Goal: Task Accomplishment & Management: Manage account settings

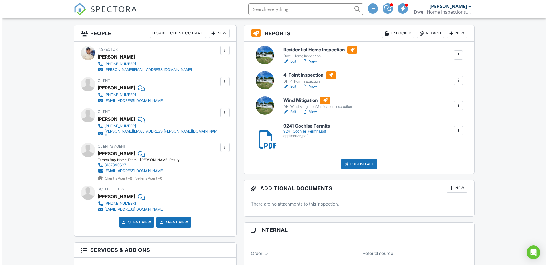
scroll to position [143, 0]
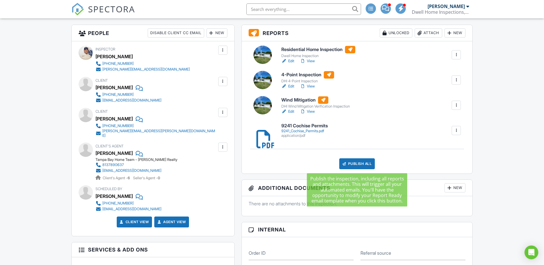
click at [348, 165] on div "Publish All" at bounding box center [357, 163] width 36 height 11
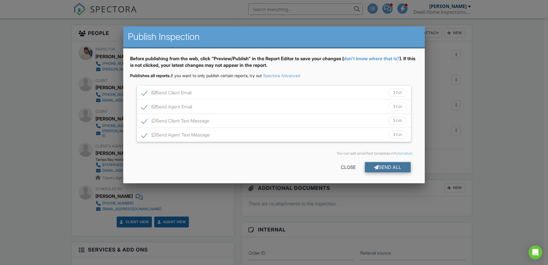
click at [377, 168] on div "Send All" at bounding box center [388, 167] width 46 height 10
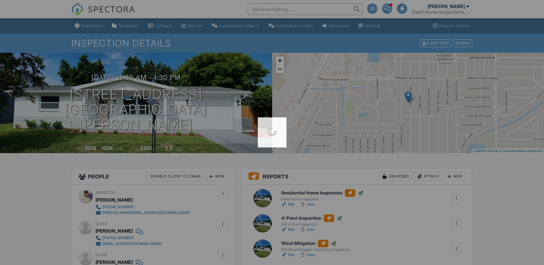
scroll to position [143, 0]
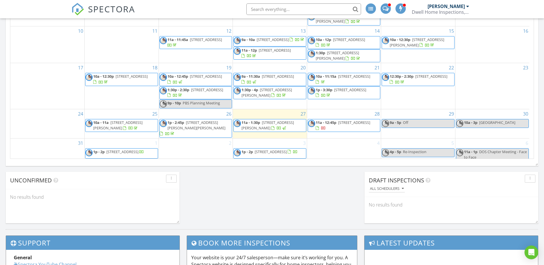
scroll to position [380, 0]
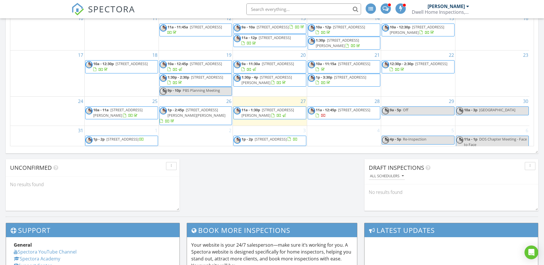
drag, startPoint x: 333, startPoint y: 109, endPoint x: 332, endPoint y: 115, distance: 6.0
click at [338, 112] on span "505 67th ave, St. Petersburg beach 33706" at bounding box center [354, 109] width 32 height 5
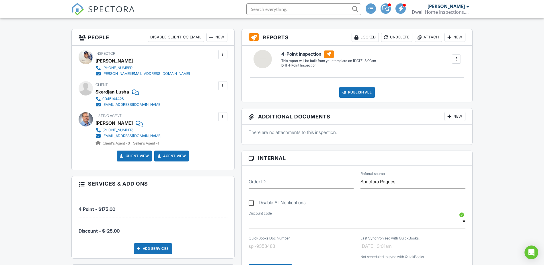
scroll to position [129, 0]
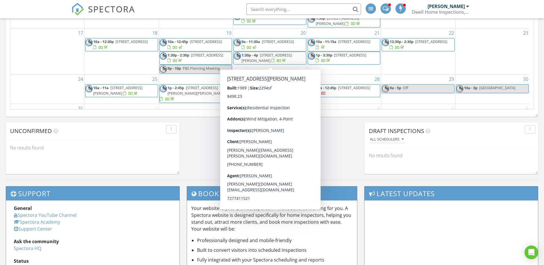
scroll to position [434, 0]
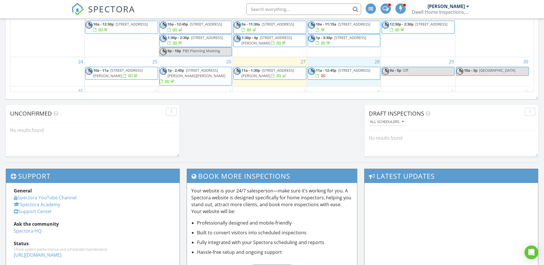
click at [348, 63] on div "28 11a - 12:45p 505 67th ave, St. Petersburg beach 33706" at bounding box center [344, 71] width 74 height 29
click at [342, 37] on link "Inspection" at bounding box center [344, 38] width 30 height 9
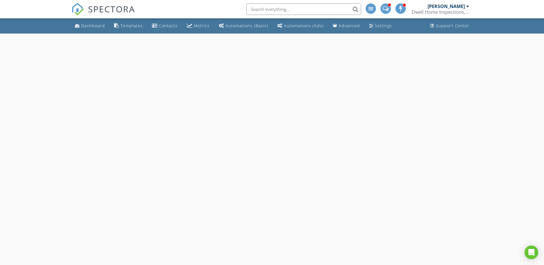
select select "7"
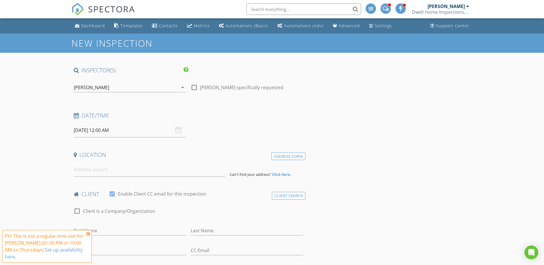
click at [94, 129] on input "08/28/2025 12:00 AM" at bounding box center [130, 130] width 112 height 14
type input "01"
type input "08/28/2025 1:00 AM"
click at [107, 224] on span at bounding box center [107, 226] width 4 height 6
type input "02"
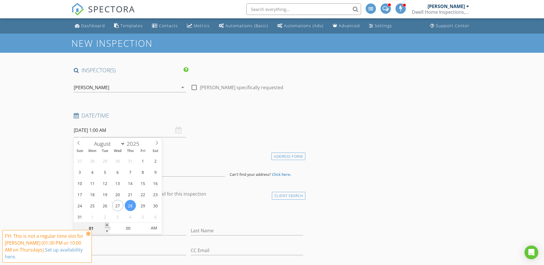
type input "08/28/2025 2:00 AM"
click at [107, 224] on span at bounding box center [107, 226] width 4 height 6
type input "01"
type input "08/28/2025 1:00 AM"
click at [109, 231] on span at bounding box center [107, 231] width 4 height 6
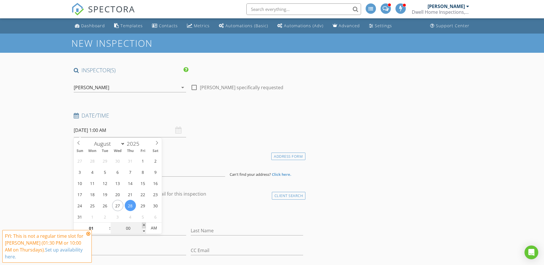
type input "05"
type input "08/28/2025 1:05 AM"
click at [144, 226] on span at bounding box center [144, 226] width 4 height 6
type input "10"
type input "08/28/2025 1:10 AM"
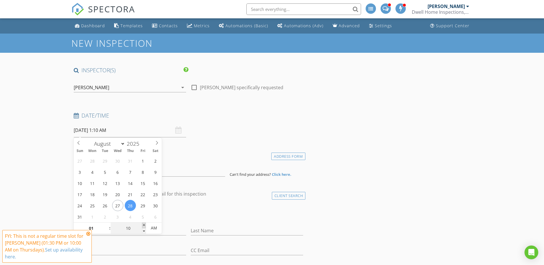
click at [144, 226] on span at bounding box center [144, 226] width 4 height 6
type input "15"
type input "08/28/2025 1:15 AM"
click at [144, 226] on span at bounding box center [144, 226] width 4 height 6
type input "20"
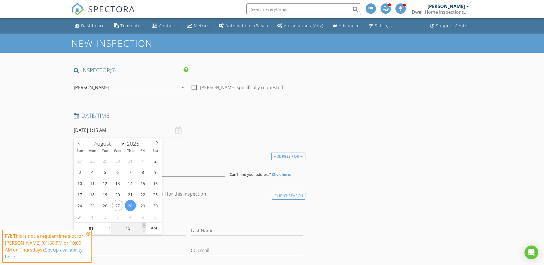
type input "08/28/2025 1:20 AM"
click at [144, 226] on span at bounding box center [144, 226] width 4 height 6
type input "25"
type input "08/28/2025 1:25 AM"
click at [144, 226] on span at bounding box center [144, 226] width 4 height 6
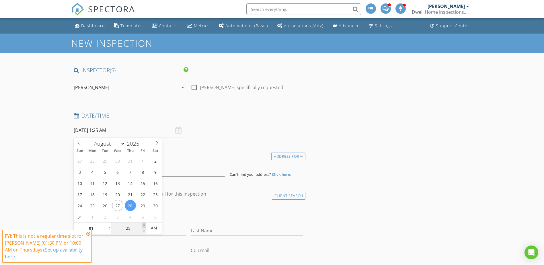
type input "30"
type input "[DATE] 1:30 AM"
click at [144, 226] on span at bounding box center [144, 226] width 4 height 6
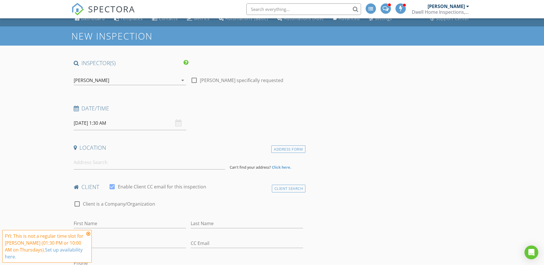
scroll to position [14, 0]
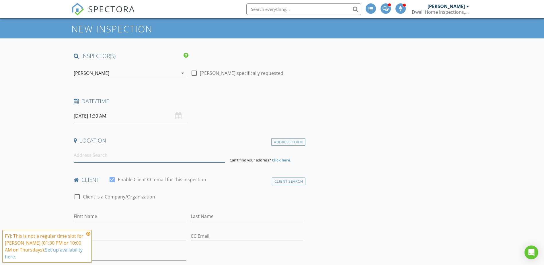
click at [88, 158] on input at bounding box center [149, 155] width 151 height 14
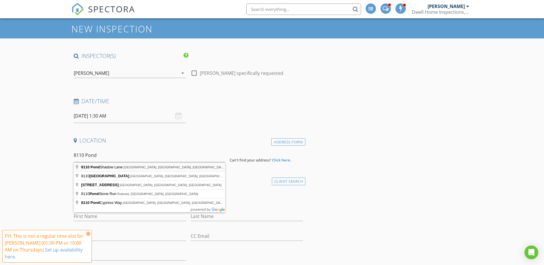
type input "8110 Pond Shadow Lane, Tampa, FL, USA"
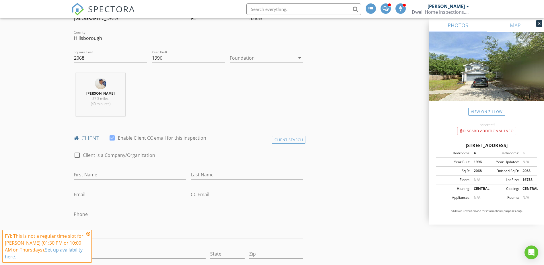
scroll to position [179, 0]
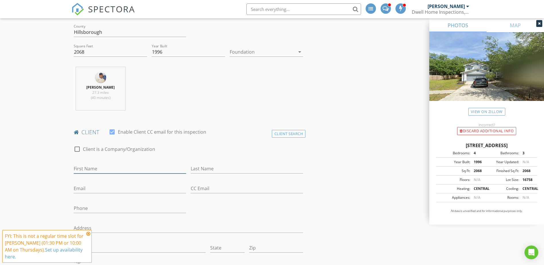
click at [83, 166] on input "First Name" at bounding box center [130, 168] width 112 height 9
type input "[PERSON_NAME]"
type input "Negro"
click at [87, 188] on input "Email" at bounding box center [130, 188] width 112 height 9
type input "r"
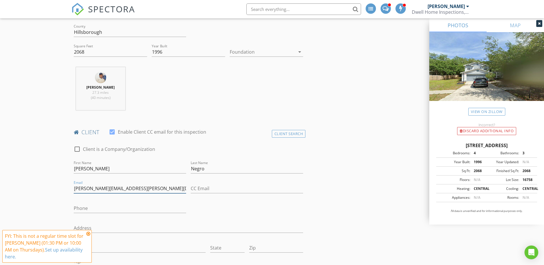
type input "Ronald.negron@hotmail.com"
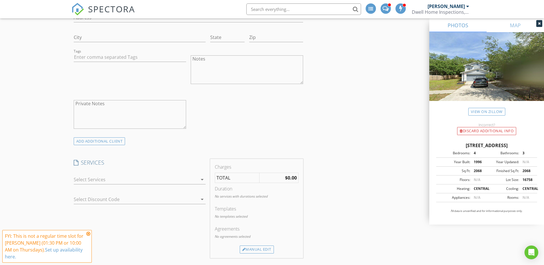
scroll to position [437, 0]
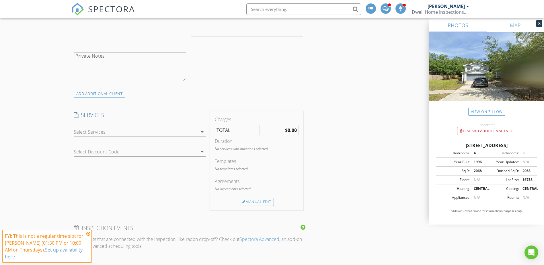
type input "[PHONE_NUMBER]"
click at [81, 132] on div at bounding box center [136, 131] width 124 height 9
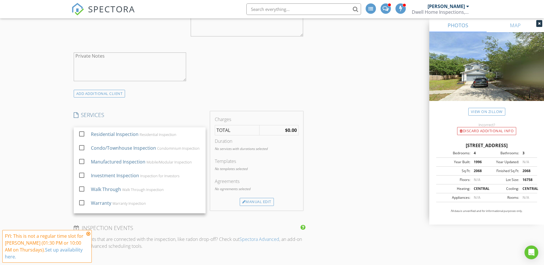
click at [81, 132] on div at bounding box center [82, 134] width 10 height 10
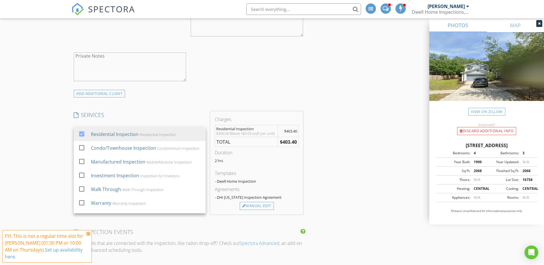
click at [61, 138] on div "New Inspection INSPECTOR(S) check_box Kevin Morton PRIMARY Kevin Morton arrow_d…" at bounding box center [272, 173] width 544 height 1154
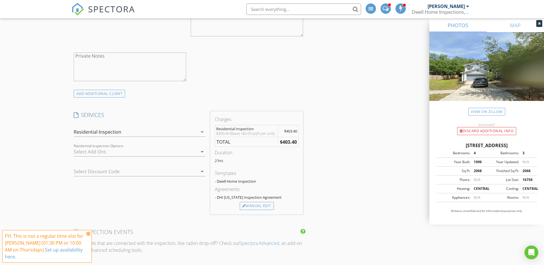
click at [85, 157] on div "Residential Inspection Options arrow_drop_down" at bounding box center [140, 151] width 132 height 9
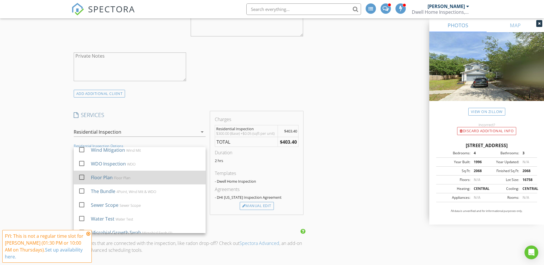
scroll to position [36, 0]
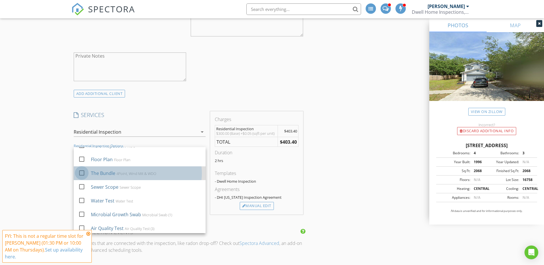
click at [80, 171] on div at bounding box center [82, 173] width 10 height 10
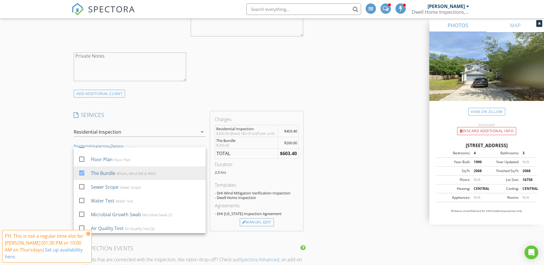
click at [52, 169] on div "New Inspection INSPECTOR(S) check_box Kevin Morton PRIMARY Kevin Morton arrow_d…" at bounding box center [272, 181] width 544 height 1171
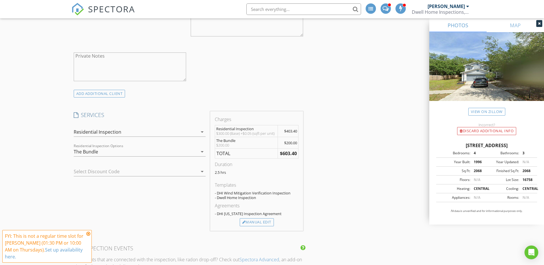
click at [92, 172] on div at bounding box center [132, 171] width 116 height 9
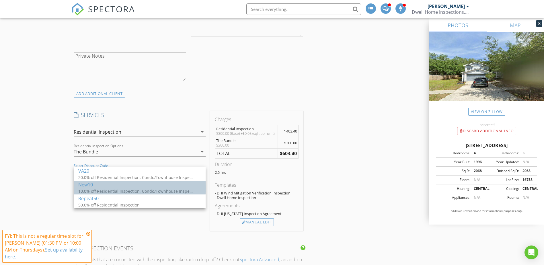
click at [110, 190] on div "10.0% off Residential Inspection, Condo/Townhouse Inspection, Manufactured Insp…" at bounding box center [135, 191] width 115 height 6
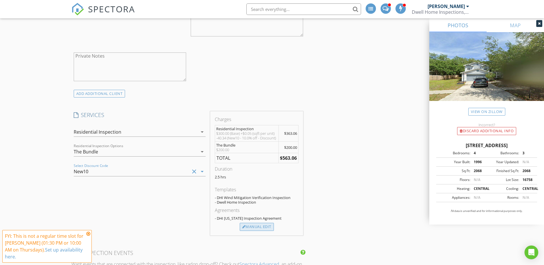
click at [251, 231] on div "Manual Edit" at bounding box center [257, 227] width 34 height 8
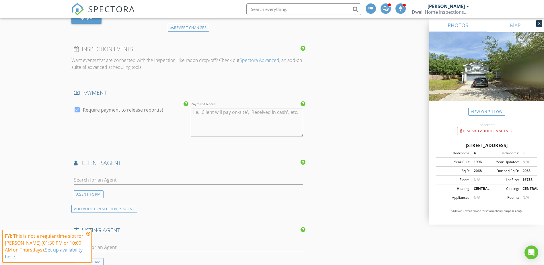
scroll to position [796, 0]
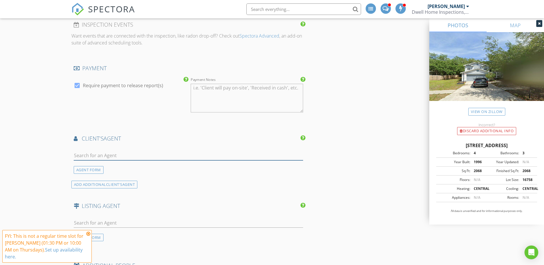
click at [105, 154] on input "text" at bounding box center [189, 155] width 230 height 9
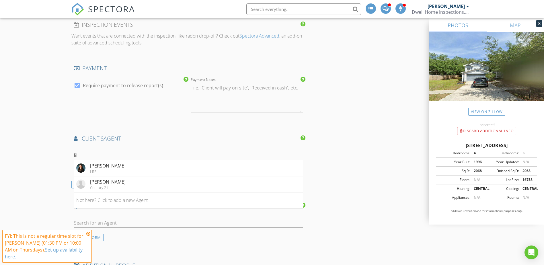
type input "lil"
click at [110, 170] on div "LRR" at bounding box center [108, 171] width 36 height 5
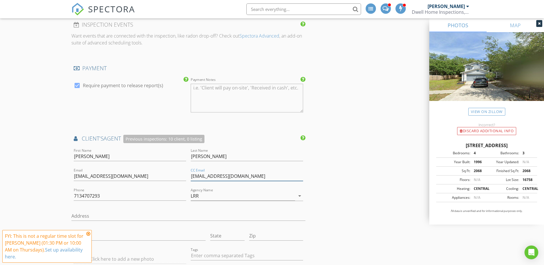
drag, startPoint x: 249, startPoint y: 175, endPoint x: 187, endPoint y: 173, distance: 62.2
click at [187, 173] on div "First Name Lilibeth Last Name Garcia Email lilibethgarciarealtor@gmail.com CC E…" at bounding box center [188, 230] width 234 height 167
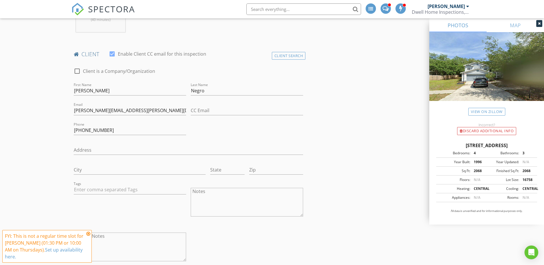
scroll to position [251, 0]
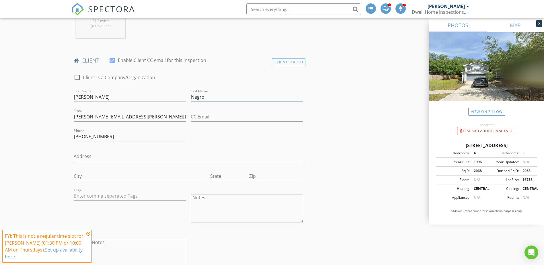
click at [214, 93] on input "Negro" at bounding box center [247, 96] width 112 height 9
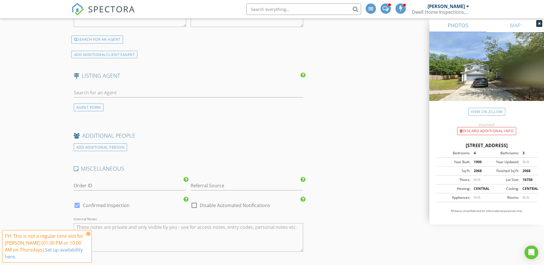
scroll to position [1075, 0]
type input "Negron"
click at [195, 206] on div at bounding box center [194, 205] width 10 height 10
checkbox input "true"
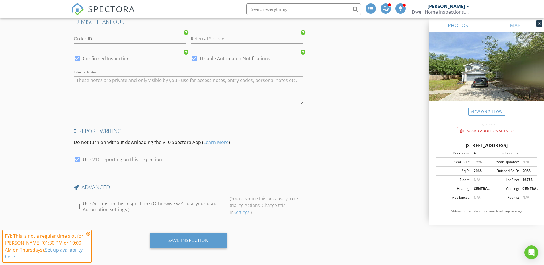
scroll to position [1223, 0]
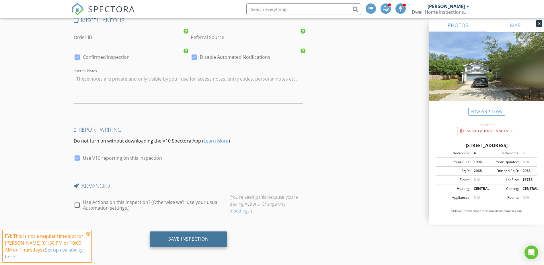
click at [196, 240] on div "Save Inspection" at bounding box center [188, 239] width 40 height 6
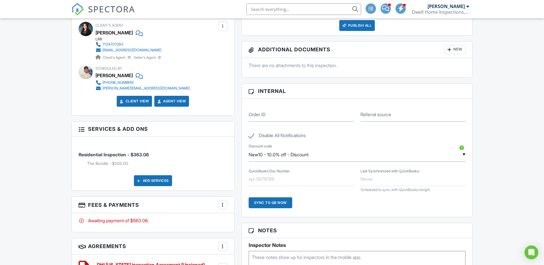
scroll to position [294, 0]
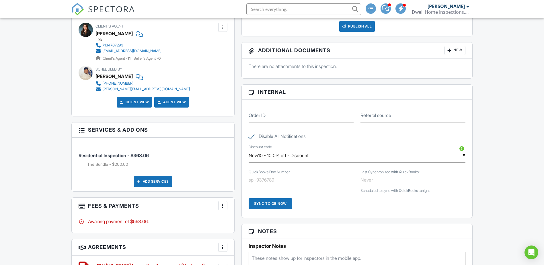
click at [141, 102] on div "Client View" at bounding box center [135, 102] width 36 height 11
click at [138, 99] on link "Client View" at bounding box center [134, 102] width 30 height 6
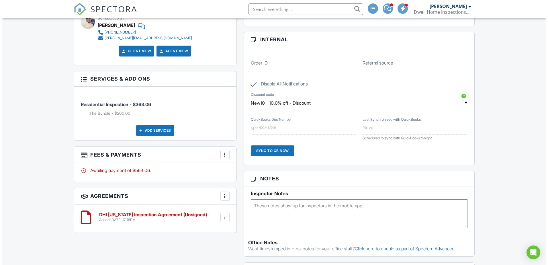
scroll to position [407, 0]
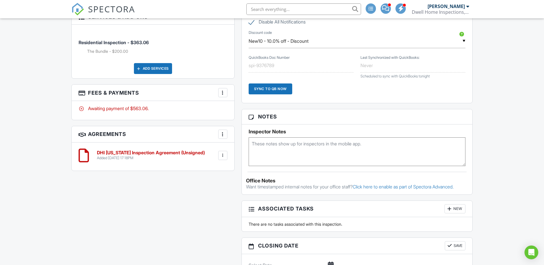
click at [223, 91] on div at bounding box center [223, 93] width 6 height 6
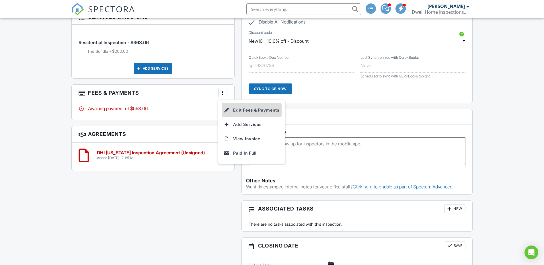
click at [240, 105] on li "Edit Fees & Payments" at bounding box center [252, 110] width 60 height 14
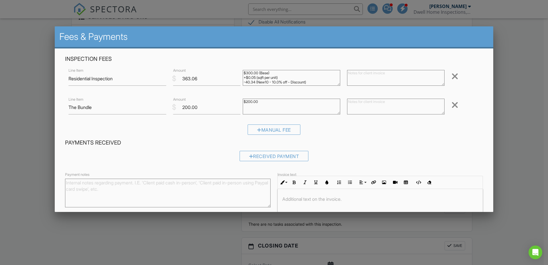
click at [452, 105] on div at bounding box center [455, 104] width 7 height 9
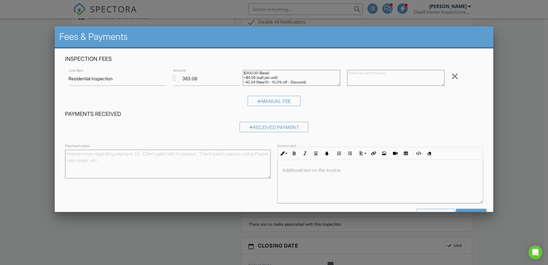
click at [452, 77] on div at bounding box center [455, 76] width 7 height 9
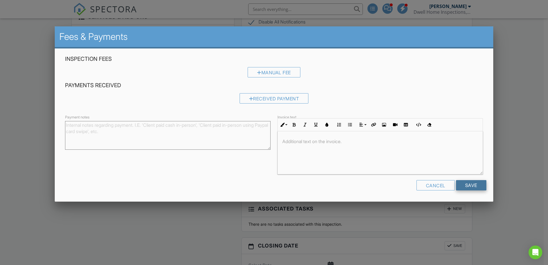
click at [464, 184] on input "Save" at bounding box center [471, 185] width 30 height 10
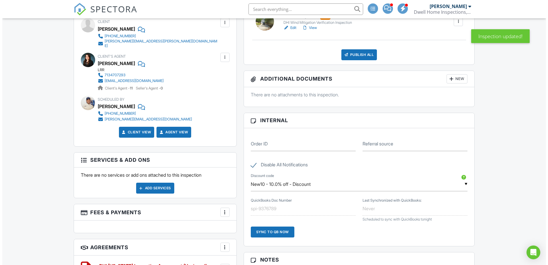
scroll to position [351, 0]
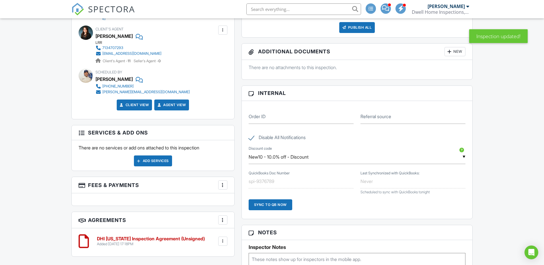
click at [168, 156] on div "Add Services" at bounding box center [153, 160] width 38 height 11
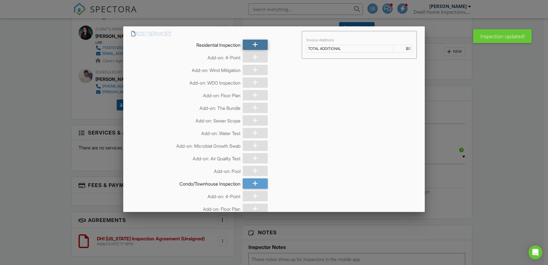
click at [248, 44] on div at bounding box center [255, 45] width 25 height 10
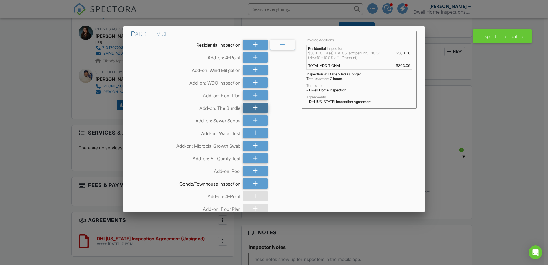
click at [250, 106] on div at bounding box center [255, 108] width 25 height 10
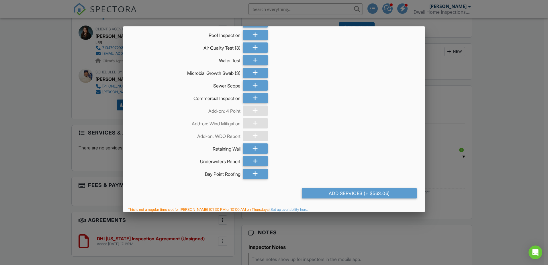
scroll to position [405, 0]
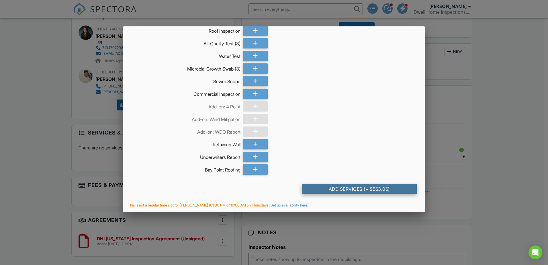
click at [353, 189] on div "Add Services (+ $563.06)" at bounding box center [359, 189] width 115 height 10
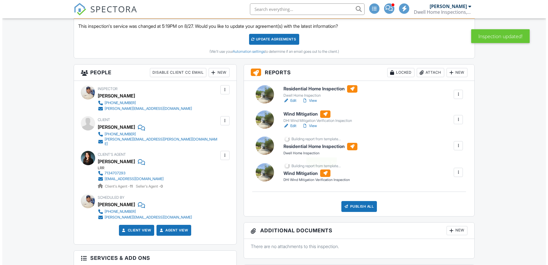
scroll to position [229, 0]
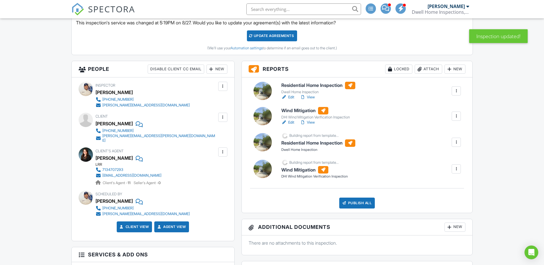
click at [458, 90] on div at bounding box center [456, 91] width 6 height 6
click at [440, 136] on div "Delete" at bounding box center [439, 135] width 12 height 6
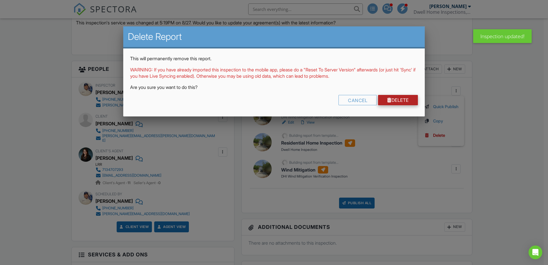
click at [395, 97] on link "Delete" at bounding box center [398, 100] width 40 height 10
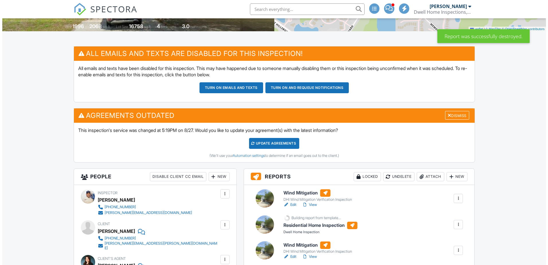
scroll to position [229, 0]
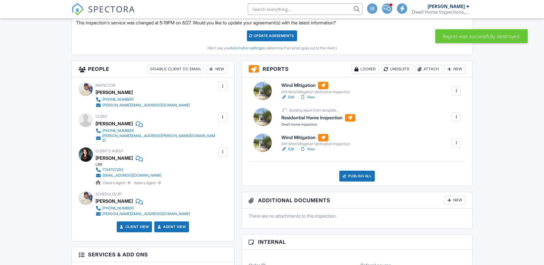
click at [456, 89] on div at bounding box center [456, 91] width 6 height 6
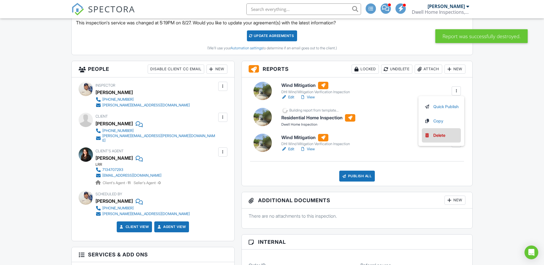
click at [439, 134] on div "Delete" at bounding box center [439, 135] width 12 height 6
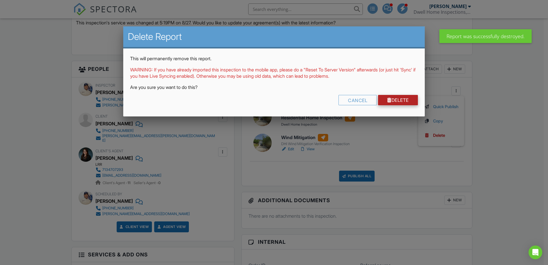
click at [400, 100] on link "Delete" at bounding box center [398, 100] width 40 height 10
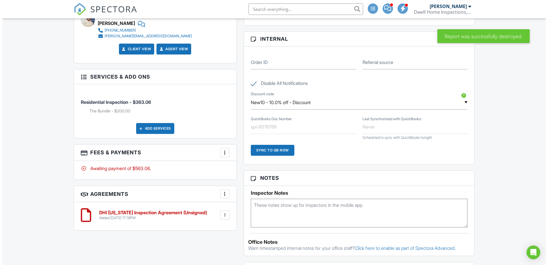
scroll to position [409, 0]
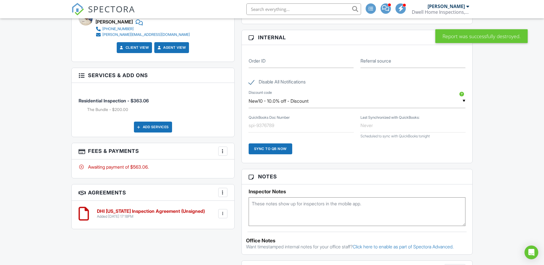
click at [223, 148] on div at bounding box center [223, 151] width 6 height 6
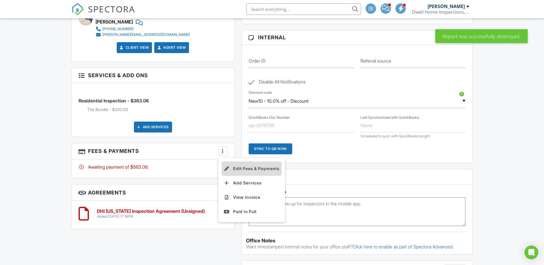
click at [240, 167] on li "Edit Fees & Payments" at bounding box center [252, 168] width 60 height 14
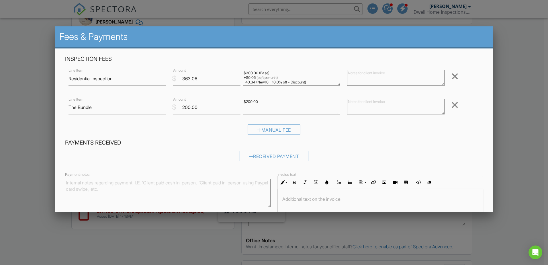
click at [453, 78] on div at bounding box center [455, 76] width 7 height 9
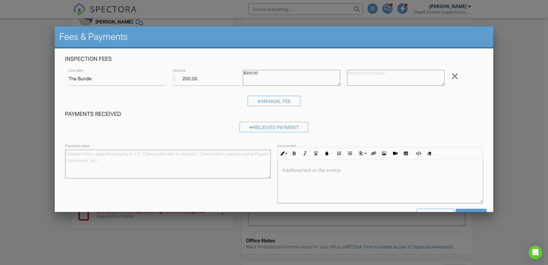
click at [453, 78] on div at bounding box center [455, 76] width 7 height 9
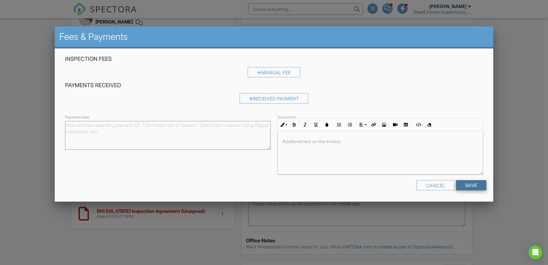
click at [465, 184] on input "Save" at bounding box center [471, 185] width 30 height 10
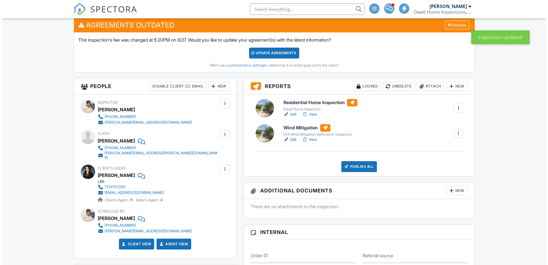
scroll to position [237, 0]
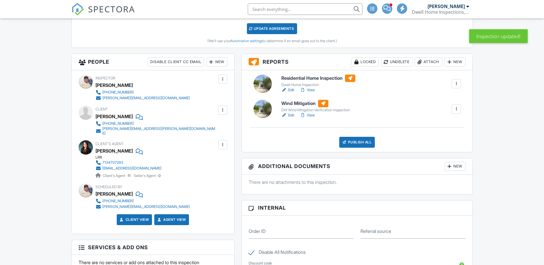
click at [454, 84] on div at bounding box center [456, 84] width 6 height 6
click at [435, 130] on div "Delete" at bounding box center [439, 128] width 12 height 6
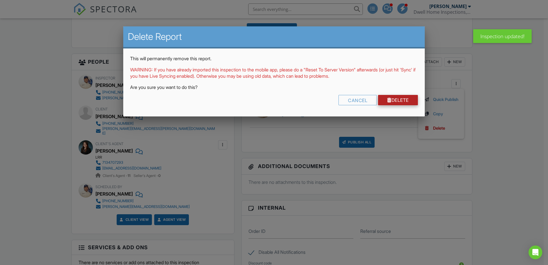
click at [399, 102] on link "Delete" at bounding box center [398, 100] width 40 height 10
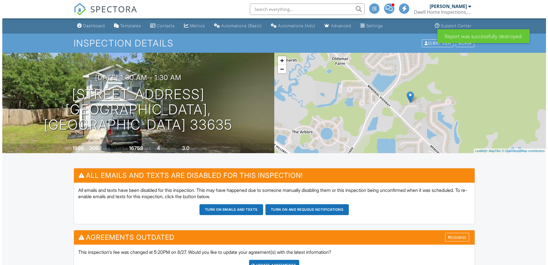
scroll to position [172, 0]
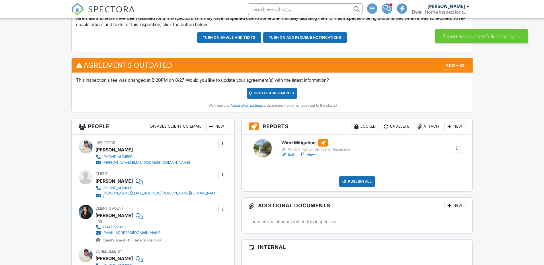
click at [456, 148] on div at bounding box center [456, 148] width 6 height 6
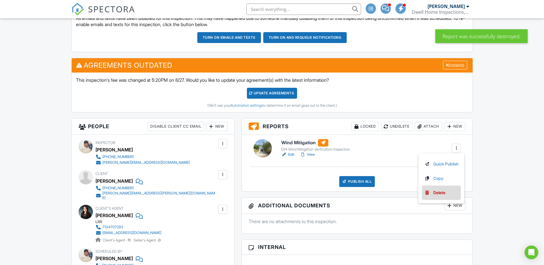
click at [433, 192] on div "Delete" at bounding box center [439, 193] width 12 height 6
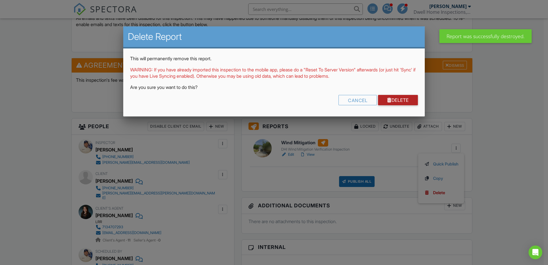
click at [403, 100] on link "Delete" at bounding box center [398, 100] width 40 height 10
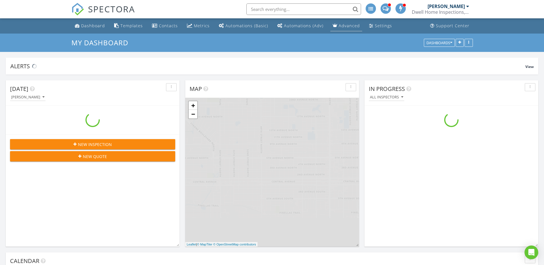
scroll to position [531, 553]
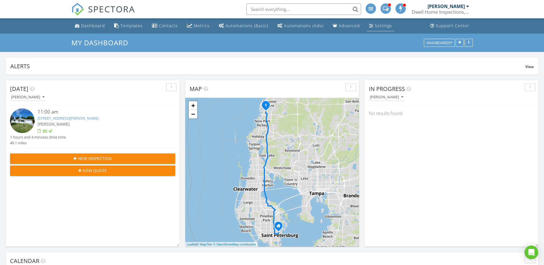
click at [369, 26] on div "Settings" at bounding box center [371, 25] width 4 height 5
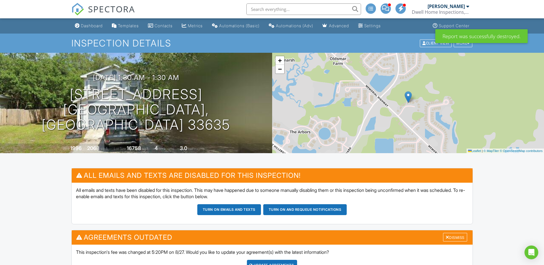
click at [115, 9] on span "SPECTORA" at bounding box center [111, 9] width 47 height 12
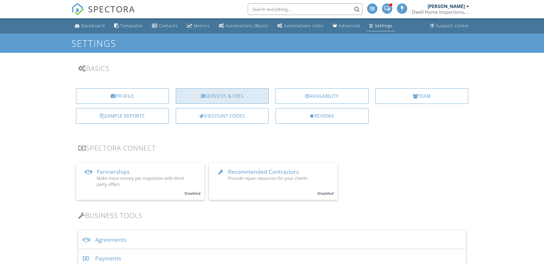
click at [219, 95] on div "Services & Fees" at bounding box center [222, 95] width 93 height 15
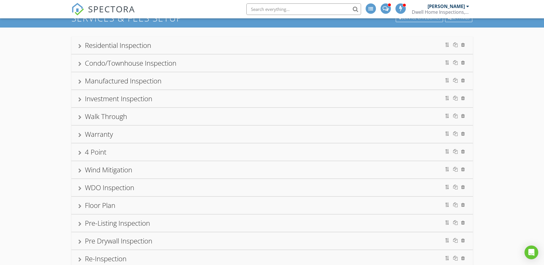
scroll to position [6, 0]
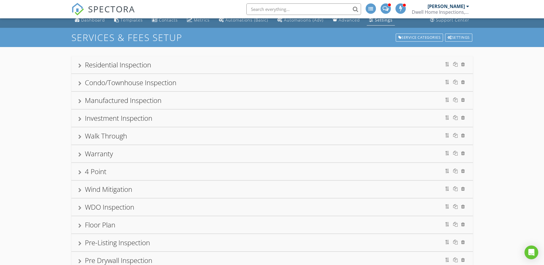
click at [188, 69] on div "Residential Inspection" at bounding box center [272, 65] width 388 height 10
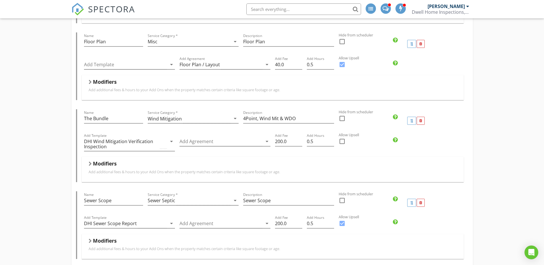
scroll to position [429, 0]
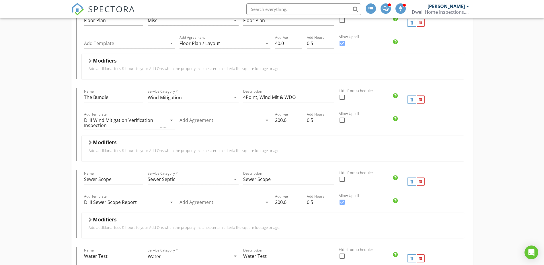
click at [170, 117] on icon "arrow_drop_down" at bounding box center [171, 120] width 7 height 7
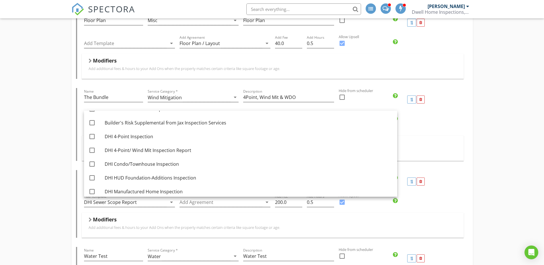
scroll to position [139, 0]
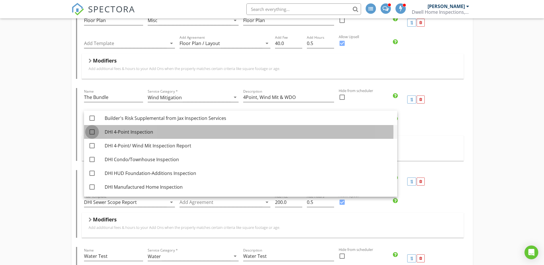
click at [91, 132] on div at bounding box center [92, 132] width 10 height 10
checkbox input "true"
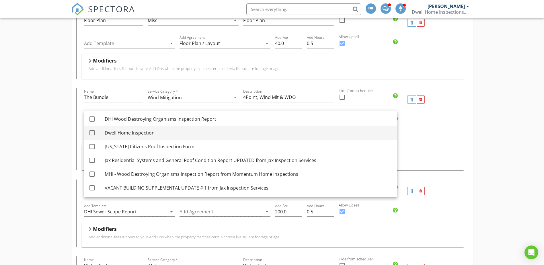
scroll to position [304, 0]
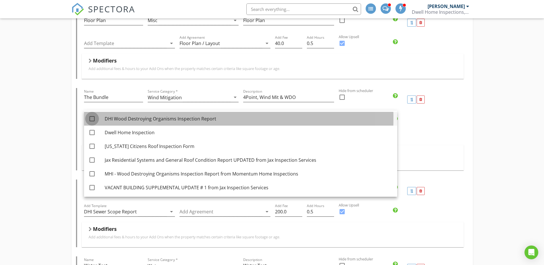
click at [92, 120] on div at bounding box center [92, 119] width 10 height 10
checkbox input "true"
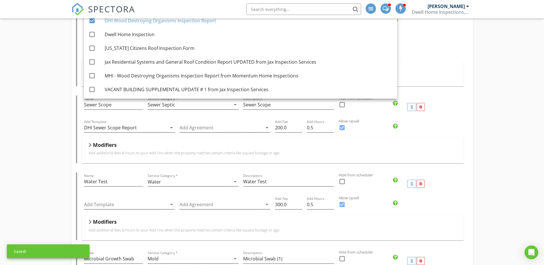
scroll to position [536, 0]
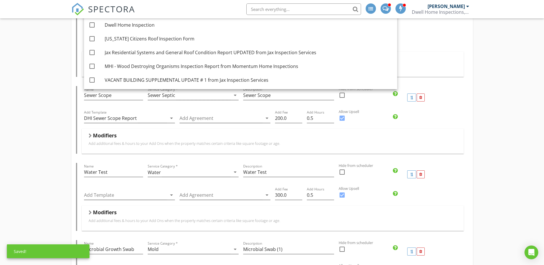
click at [496, 148] on div "Residential Inspection Name Residential Inspection Service Category * Residenti…" at bounding box center [272, 248] width 544 height 1463
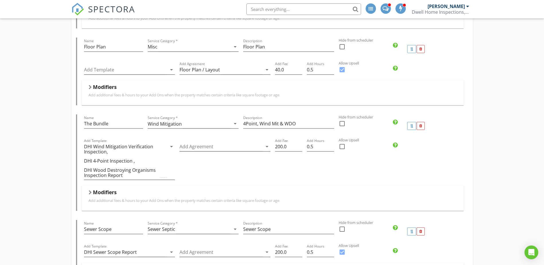
scroll to position [409, 0]
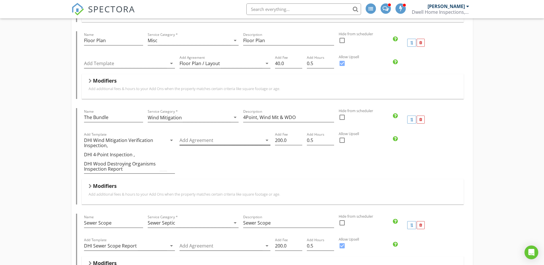
click at [266, 137] on icon "arrow_drop_down" at bounding box center [267, 140] width 7 height 7
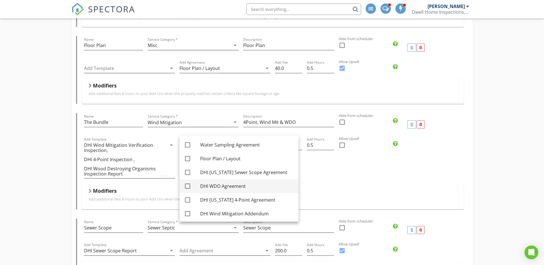
scroll to position [401, 0]
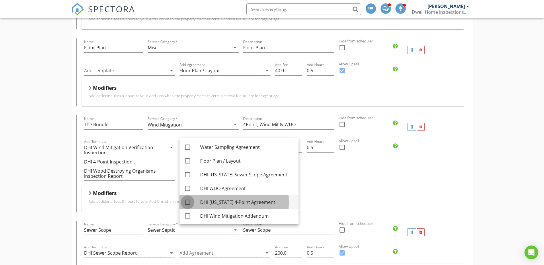
click at [188, 202] on div at bounding box center [188, 202] width 10 height 10
checkbox input "true"
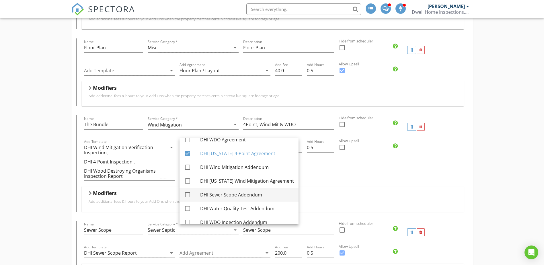
scroll to position [50, 0]
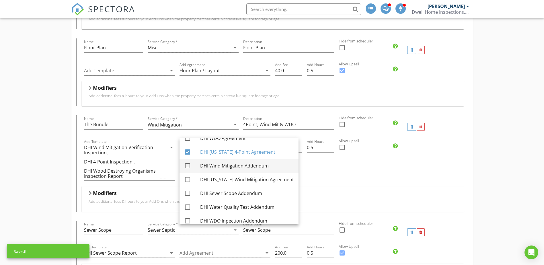
click at [187, 166] on div at bounding box center [188, 166] width 10 height 10
checkbox input "true"
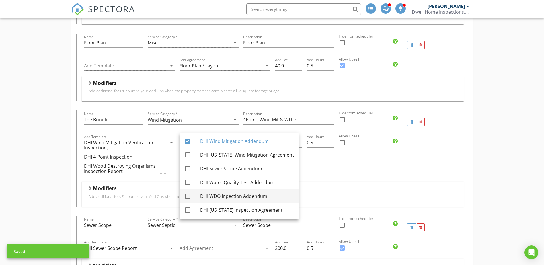
scroll to position [409, 0]
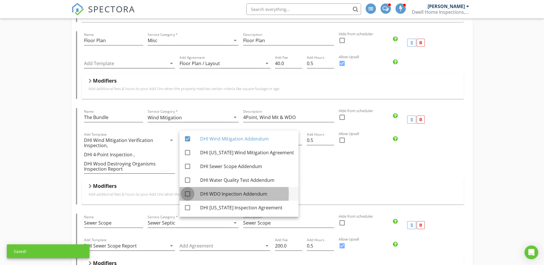
click at [188, 194] on div at bounding box center [188, 194] width 10 height 10
checkbox input "true"
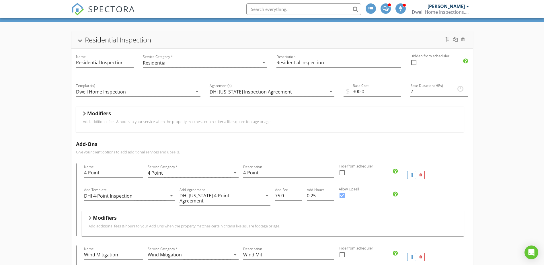
scroll to position [0, 0]
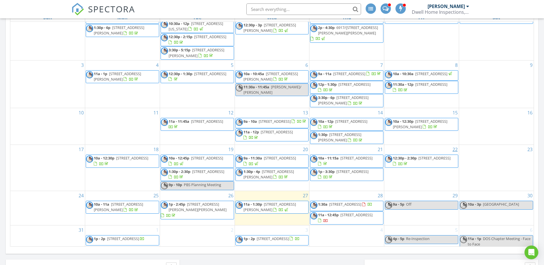
scroll to position [28, 0]
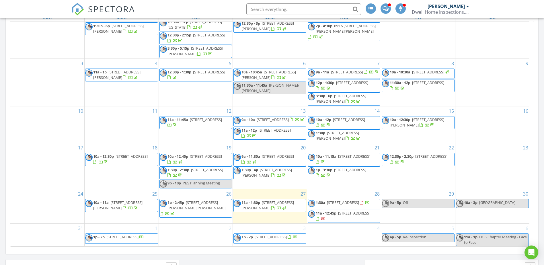
click at [344, 202] on span "[STREET_ADDRESS]" at bounding box center [343, 202] width 32 height 5
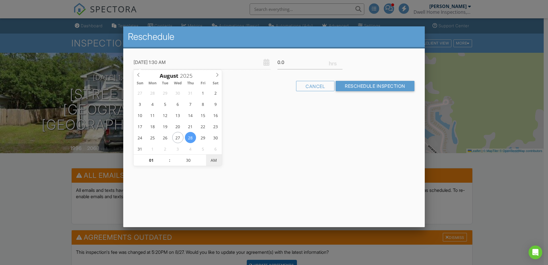
type input "[DATE] 1:30 PM"
click at [216, 160] on span "AM" at bounding box center [214, 160] width 16 height 11
click at [350, 88] on input "Reschedule Inspection" at bounding box center [375, 86] width 79 height 10
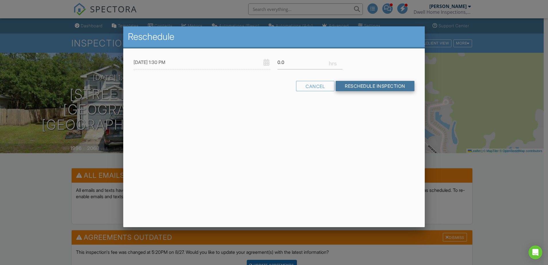
click at [350, 88] on input "Reschedule Inspection" at bounding box center [375, 86] width 79 height 10
drag, startPoint x: 294, startPoint y: 59, endPoint x: 274, endPoint y: 64, distance: 20.5
click at [274, 64] on div "08/28/2025 1:30 PM 0.0" at bounding box center [274, 62] width 288 height 14
type input "1"
click at [374, 81] on input "Reschedule Inspection" at bounding box center [375, 86] width 79 height 10
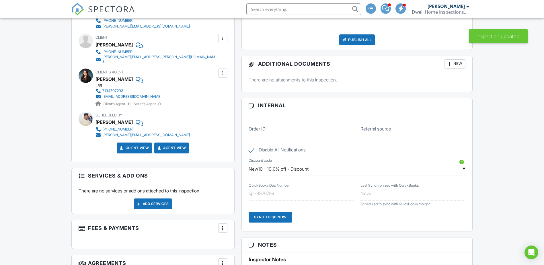
scroll to position [1, 0]
click at [464, 170] on input "New10 - 10.0% off - Discount" at bounding box center [357, 169] width 217 height 14
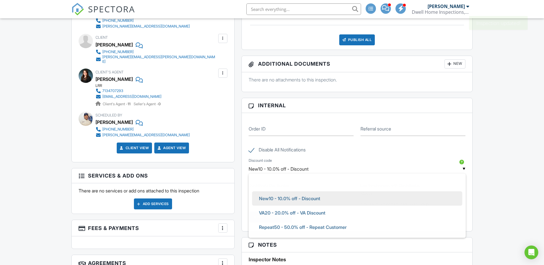
scroll to position [0, 0]
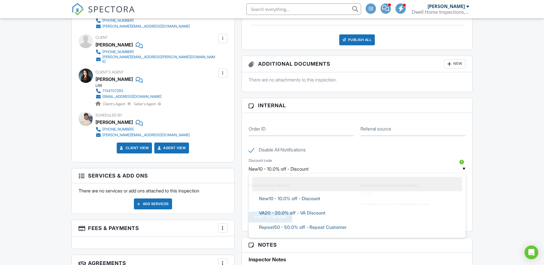
click at [305, 184] on li at bounding box center [357, 184] width 210 height 14
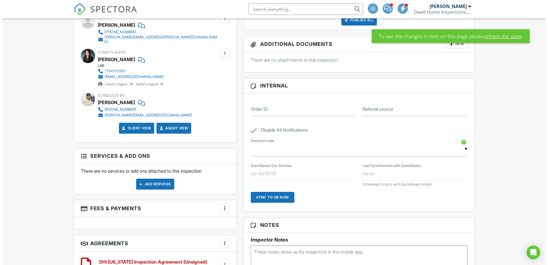
scroll to position [337, 0]
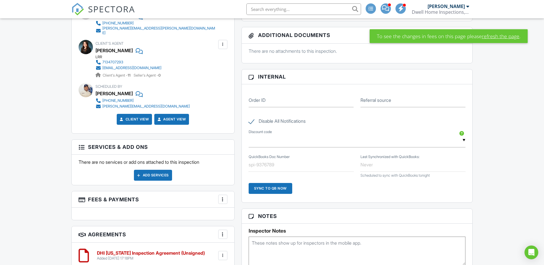
click at [152, 172] on div "Add Services" at bounding box center [153, 175] width 38 height 11
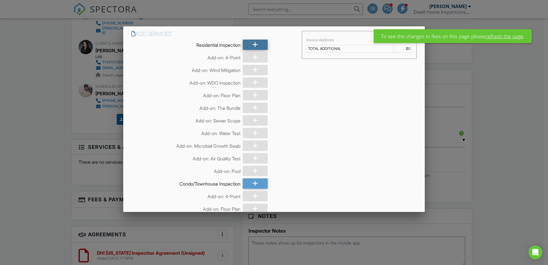
click at [253, 42] on icon at bounding box center [255, 45] width 5 height 10
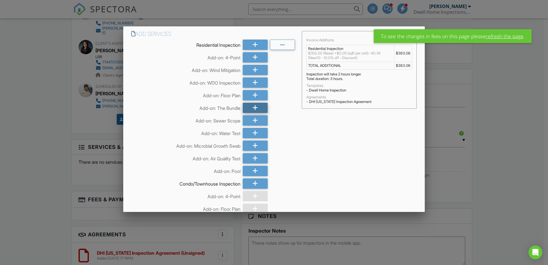
click at [253, 105] on icon at bounding box center [255, 108] width 5 height 10
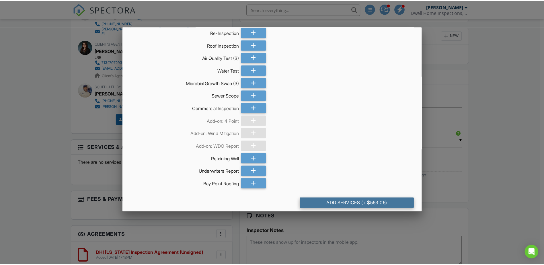
scroll to position [396, 0]
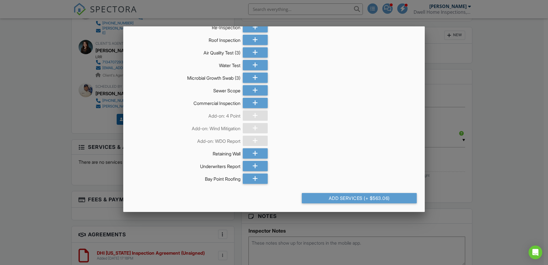
click at [503, 190] on div at bounding box center [274, 136] width 548 height 331
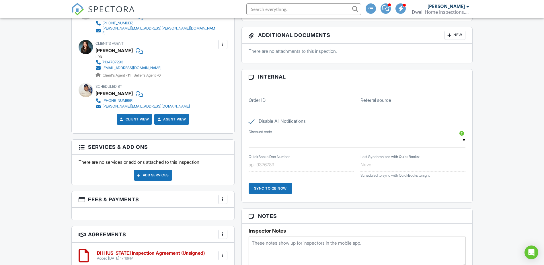
click at [114, 13] on span "SPECTORA" at bounding box center [111, 9] width 47 height 12
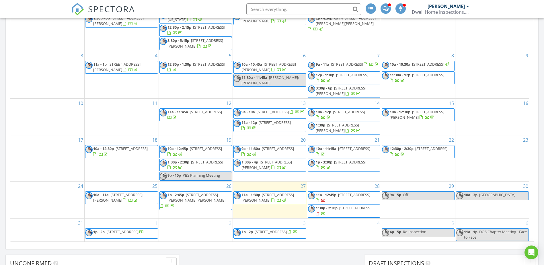
scroll to position [308, 0]
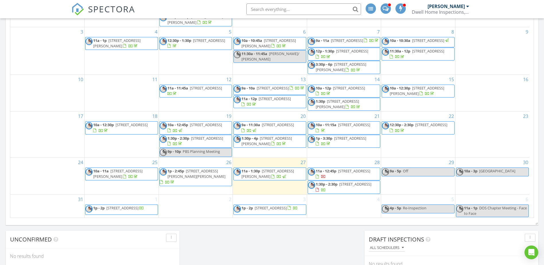
click at [339, 187] on span "[STREET_ADDRESS]" at bounding box center [355, 184] width 32 height 5
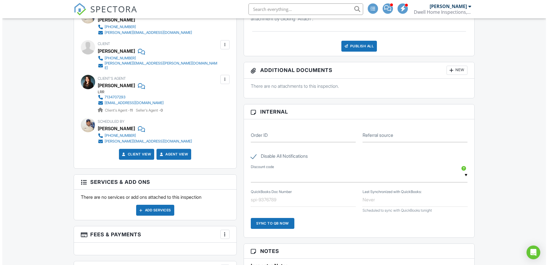
scroll to position [301, 0]
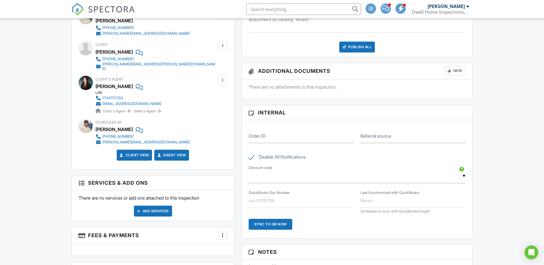
click at [143, 207] on div "Add Services" at bounding box center [153, 211] width 38 height 11
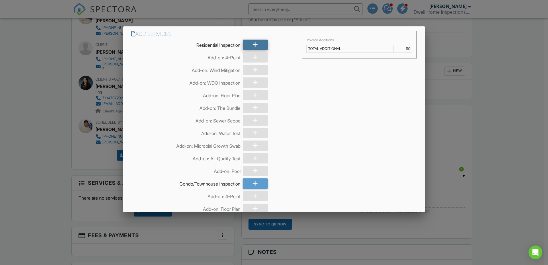
click at [245, 46] on div at bounding box center [255, 45] width 25 height 10
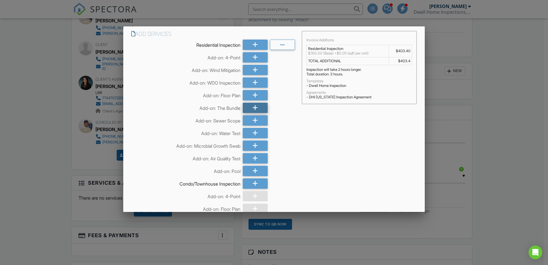
click at [253, 110] on icon at bounding box center [255, 108] width 5 height 10
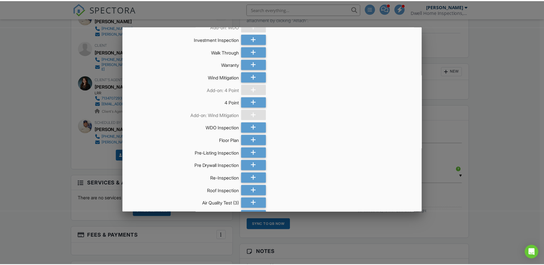
scroll to position [344, 0]
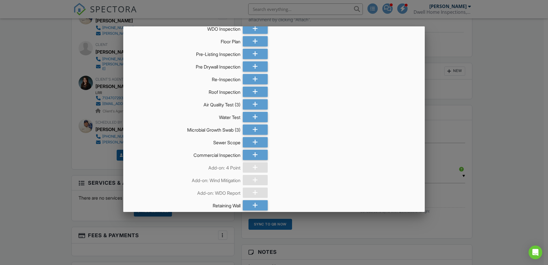
click at [506, 170] on div at bounding box center [274, 136] width 548 height 331
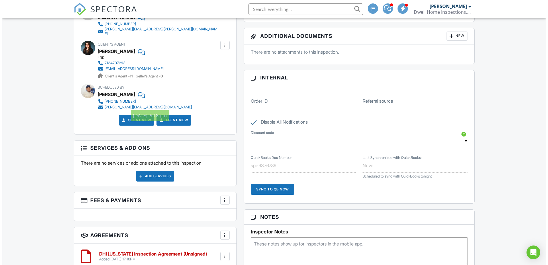
scroll to position [337, 0]
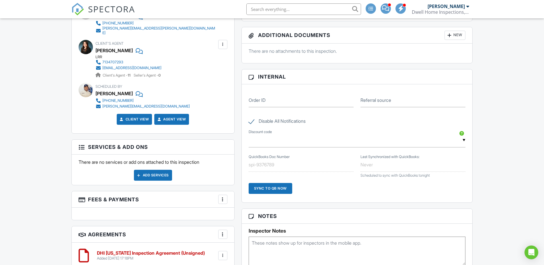
click at [157, 175] on div "Add Services" at bounding box center [153, 175] width 38 height 11
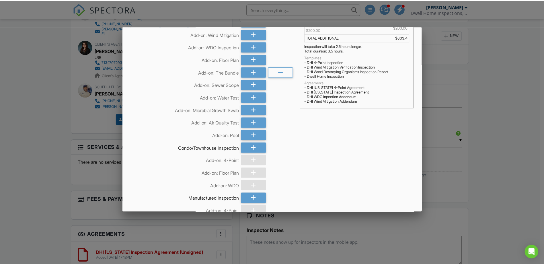
scroll to position [0, 0]
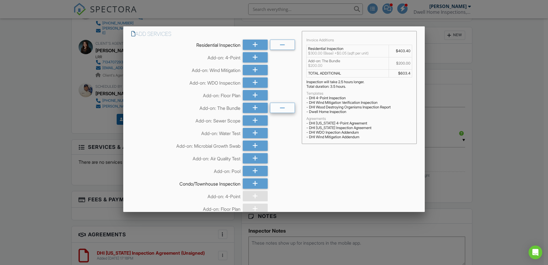
click at [282, 108] on icon at bounding box center [282, 108] width 5 height 10
click at [290, 45] on div at bounding box center [282, 45] width 25 height 10
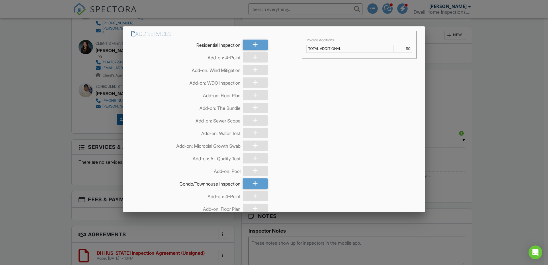
click at [518, 149] on div at bounding box center [274, 136] width 548 height 331
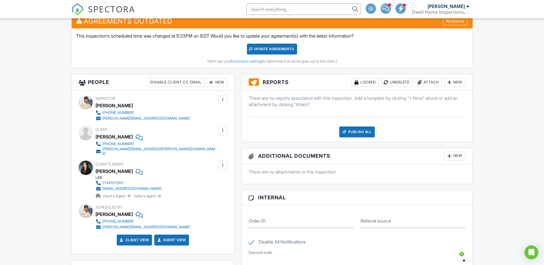
scroll to position [215, 0]
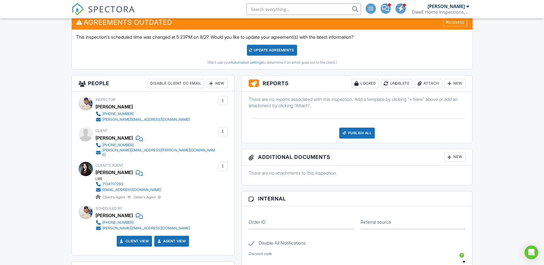
click at [115, 7] on span "SPECTORA" at bounding box center [111, 9] width 47 height 12
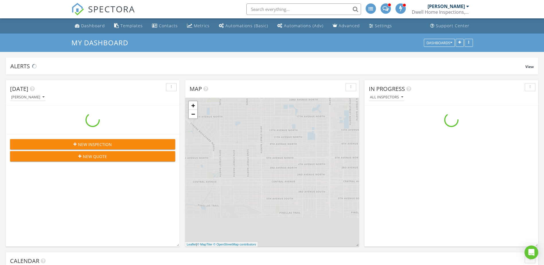
scroll to position [531, 553]
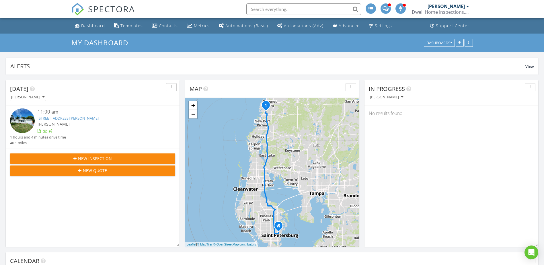
click at [380, 26] on div "Settings" at bounding box center [383, 25] width 17 height 5
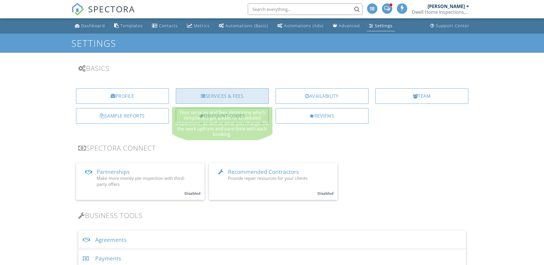
click at [207, 99] on div "Services & Fees" at bounding box center [222, 95] width 93 height 15
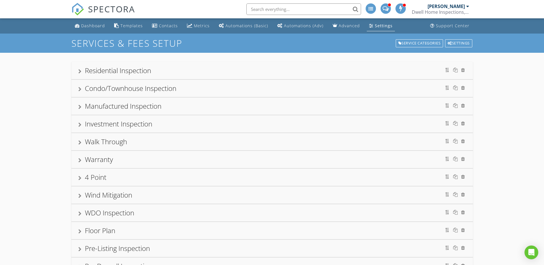
click at [121, 73] on div "Residential Inspection" at bounding box center [118, 70] width 66 height 9
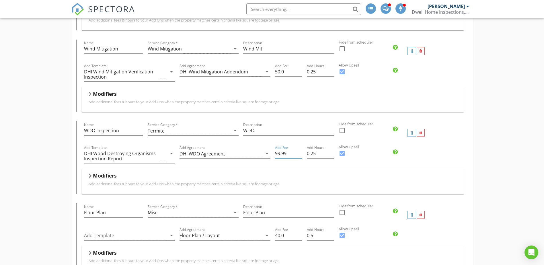
scroll to position [244, 0]
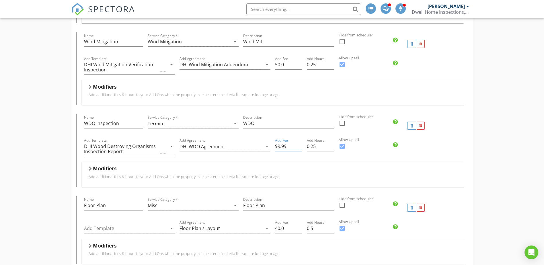
drag, startPoint x: 282, startPoint y: 149, endPoint x: 279, endPoint y: 149, distance: 3.4
click at [279, 149] on div "Add Fee 99.99" at bounding box center [288, 149] width 27 height 15
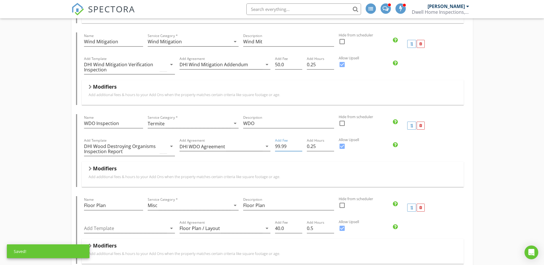
click at [292, 143] on input "99.99" at bounding box center [288, 146] width 27 height 9
drag, startPoint x: 291, startPoint y: 141, endPoint x: 273, endPoint y: 141, distance: 17.5
click at [273, 141] on div "Add Fee 99.99" at bounding box center [289, 149] width 32 height 25
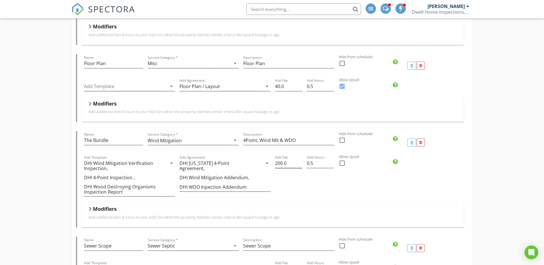
scroll to position [387, 0]
type input "125"
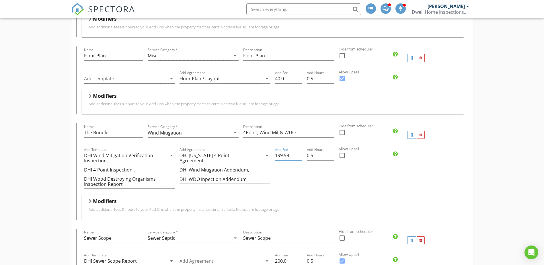
scroll to position [394, 0]
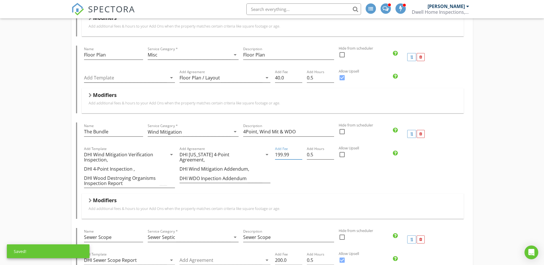
drag, startPoint x: 278, startPoint y: 157, endPoint x: 282, endPoint y: 157, distance: 4.3
click at [282, 157] on div "Add Fee 199.99" at bounding box center [288, 157] width 27 height 15
drag, startPoint x: 290, startPoint y: 149, endPoint x: 269, endPoint y: 151, distance: 21.9
click at [269, 151] on div "Add Template DHI Wind Mitigation Verification Inspection, DHI 4-Point Inspectio…" at bounding box center [273, 169] width 382 height 48
type input "225"
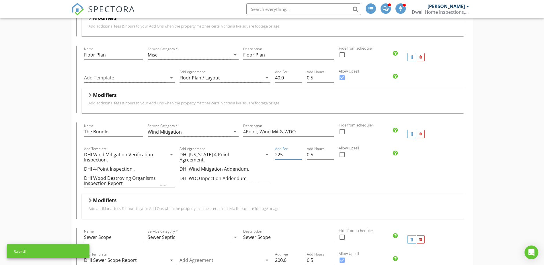
click at [308, 176] on div "Add Hours 0.5" at bounding box center [321, 169] width 32 height 48
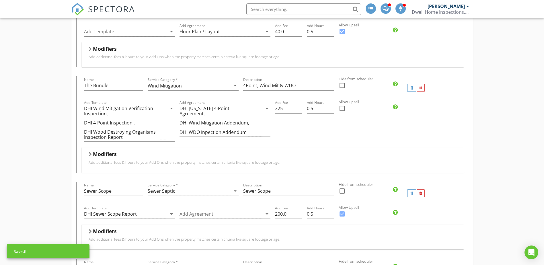
scroll to position [466, 0]
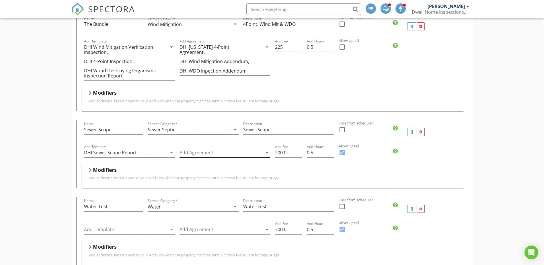
click at [213, 148] on div at bounding box center [220, 152] width 83 height 9
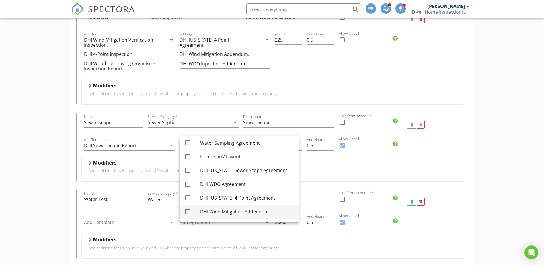
scroll to position [0, 0]
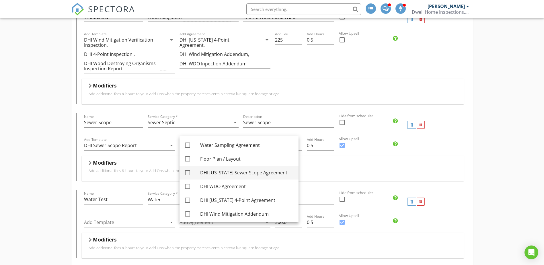
click at [187, 173] on div at bounding box center [188, 173] width 10 height 10
checkbox input "true"
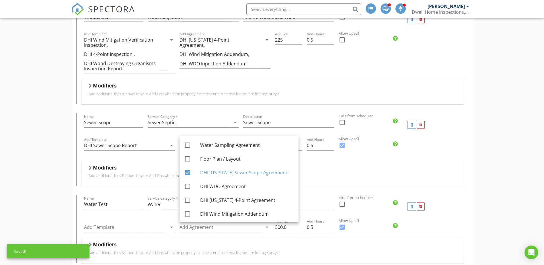
click at [435, 147] on div "Add Template DHI Sewer Scope Report arrow_drop_down Add Agreement DHI FLorida S…" at bounding box center [273, 148] width 382 height 25
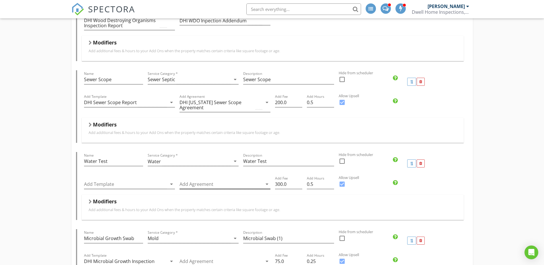
click at [198, 179] on div "Add Agreement arrow_drop_down" at bounding box center [224, 186] width 91 height 15
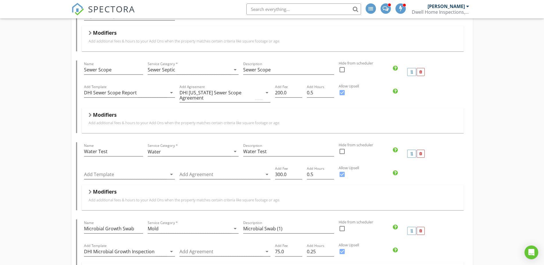
scroll to position [566, 0]
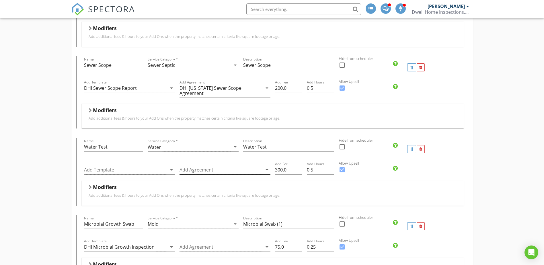
click at [197, 169] on div at bounding box center [220, 169] width 83 height 9
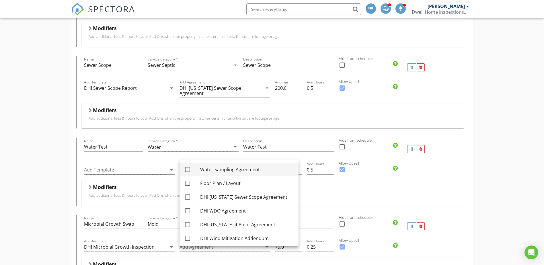
click at [188, 169] on div at bounding box center [188, 170] width 10 height 10
checkbox input "true"
click at [467, 171] on div "Name Water Test Service Category * Water arrow_drop_down Description Water Test…" at bounding box center [272, 172] width 392 height 68
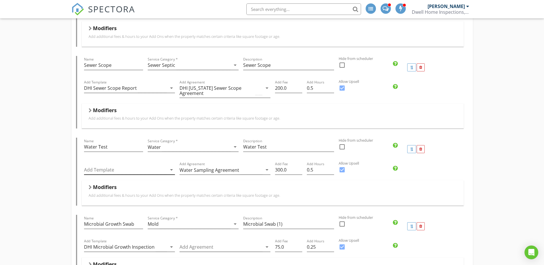
click at [157, 168] on div at bounding box center [125, 169] width 83 height 9
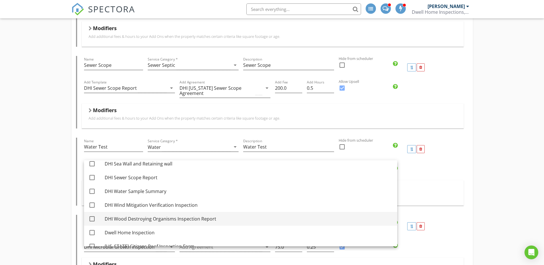
scroll to position [258, 0]
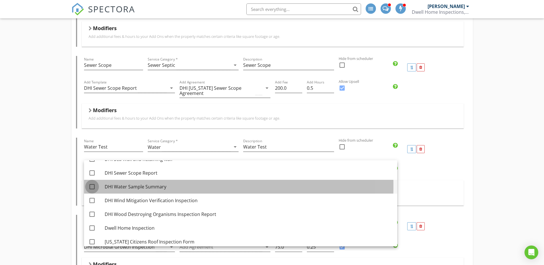
click at [92, 185] on div at bounding box center [92, 187] width 10 height 10
checkbox input "true"
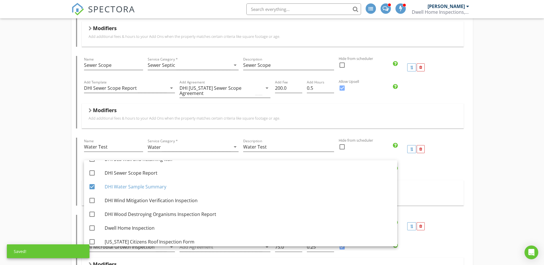
click at [516, 164] on div "Residential Inspection Name Residential Inspection Service Category * Residenti…" at bounding box center [272, 220] width 544 height 1468
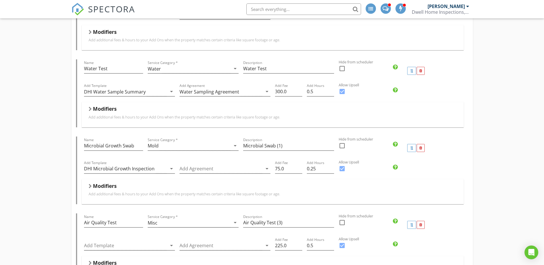
scroll to position [645, 0]
click at [221, 163] on div at bounding box center [220, 167] width 83 height 9
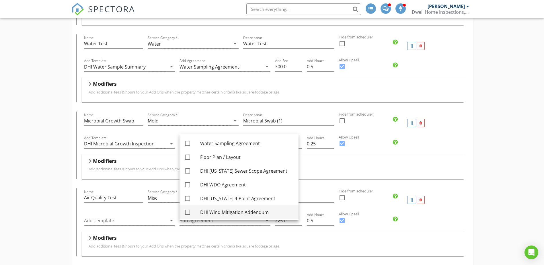
scroll to position [674, 0]
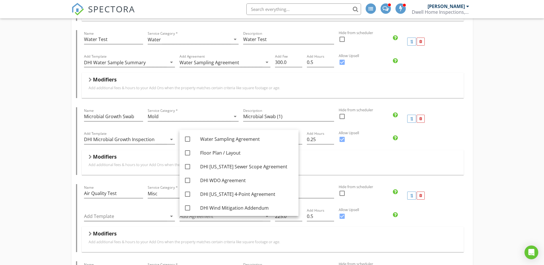
click at [491, 133] on div "Residential Inspection Name Residential Inspection Service Category * Residenti…" at bounding box center [272, 113] width 544 height 1468
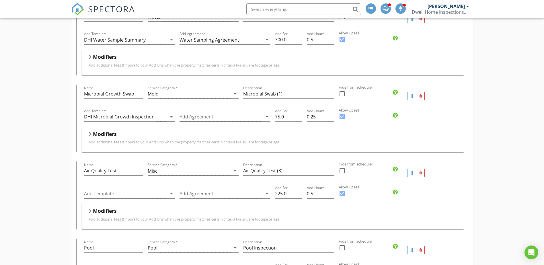
scroll to position [703, 0]
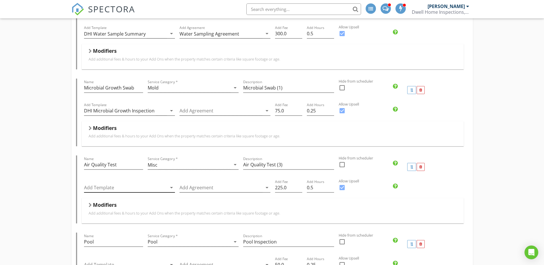
click at [135, 184] on div at bounding box center [125, 187] width 83 height 9
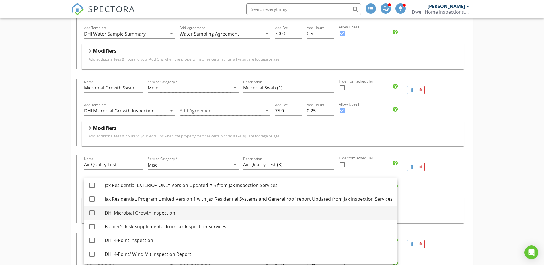
scroll to position [96, 0]
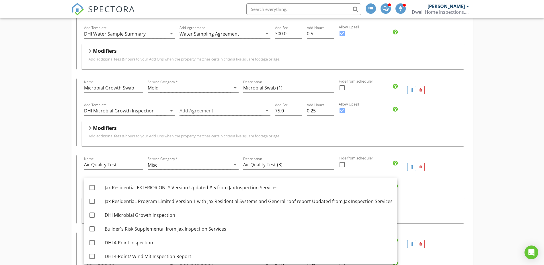
click at [503, 167] on div "Residential Inspection Name Residential Inspection Service Category * Residenti…" at bounding box center [272, 84] width 544 height 1468
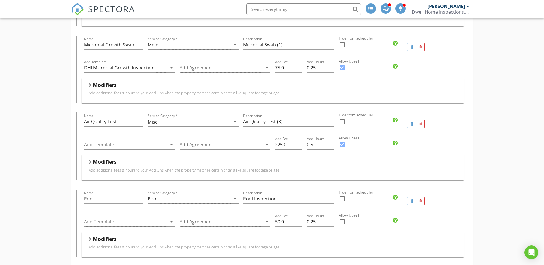
scroll to position [753, 0]
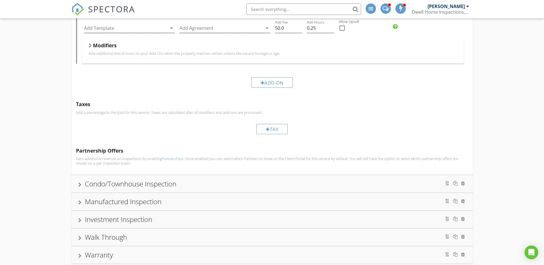
click at [243, 179] on div "Condo/Townhouse Inspection" at bounding box center [272, 184] width 388 height 10
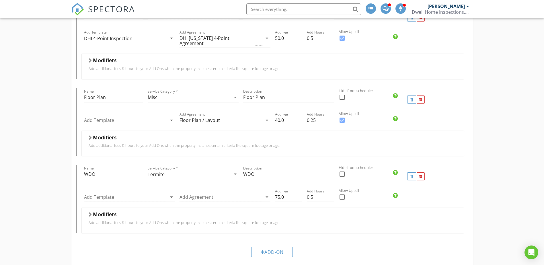
scroll to position [210, 0]
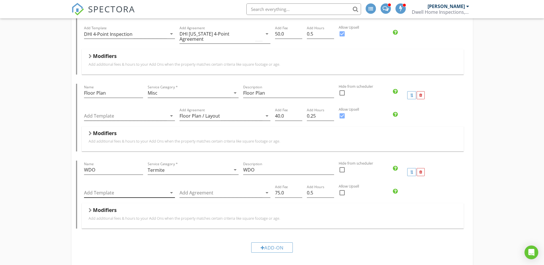
click at [125, 192] on div at bounding box center [125, 192] width 83 height 9
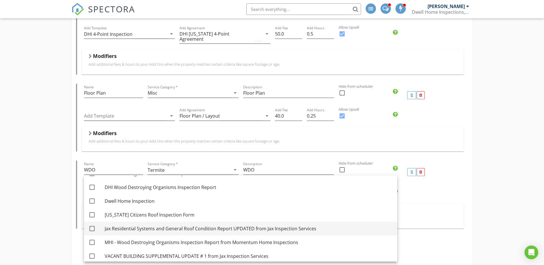
scroll to position [301, 0]
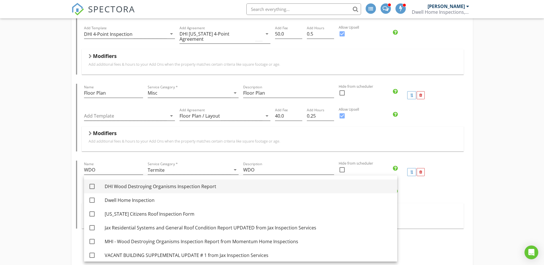
click at [91, 185] on div at bounding box center [92, 187] width 10 height 10
checkbox input "true"
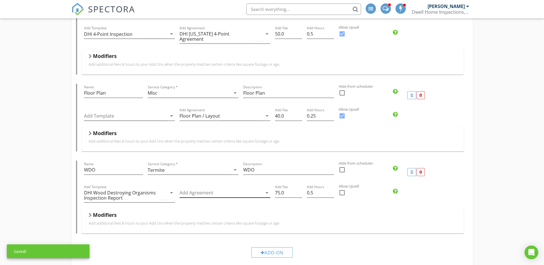
click at [200, 188] on div at bounding box center [220, 192] width 83 height 9
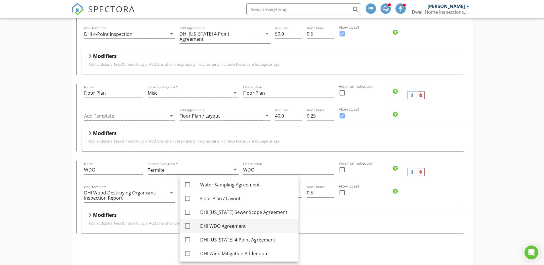
click at [188, 225] on div at bounding box center [188, 226] width 10 height 10
checkbox input "true"
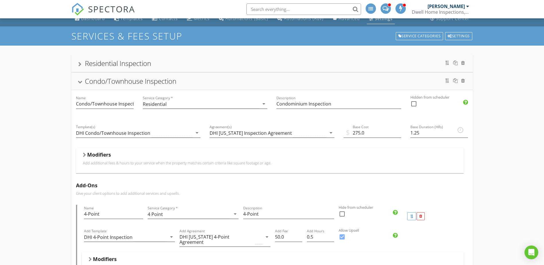
scroll to position [0, 0]
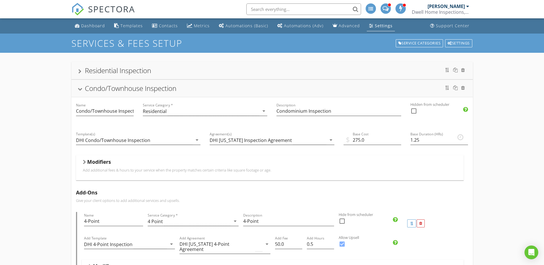
click at [166, 86] on div "Condo/Townhouse Inspection" at bounding box center [130, 87] width 91 height 9
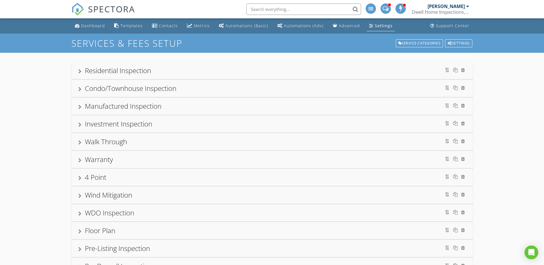
click at [170, 85] on div "Condo/Townhouse Inspection" at bounding box center [130, 87] width 91 height 9
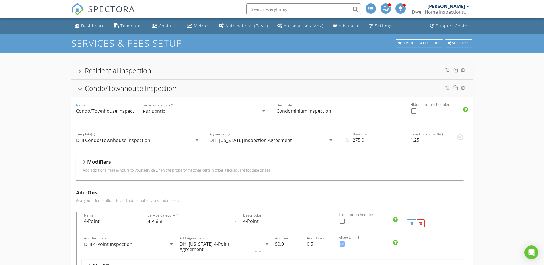
scroll to position [0, 6]
drag, startPoint x: 90, startPoint y: 111, endPoint x: 110, endPoint y: 113, distance: 20.2
click at [110, 113] on input "Condo/Townhouse Inspection" at bounding box center [105, 110] width 58 height 9
type input "Condo Inspection"
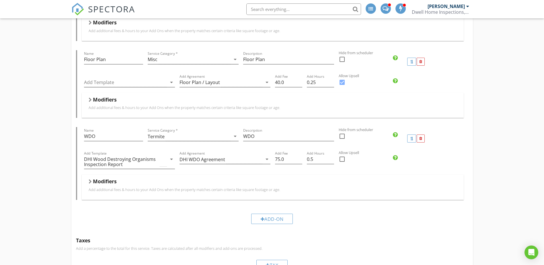
scroll to position [258, 0]
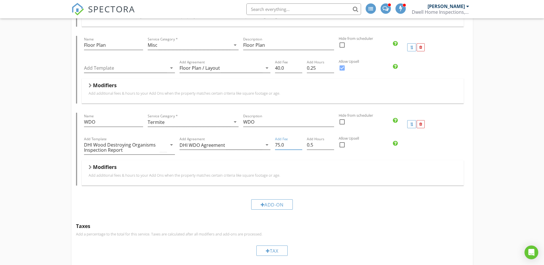
drag, startPoint x: 275, startPoint y: 139, endPoint x: 287, endPoint y: 139, distance: 12.0
click at [287, 140] on input "75.0" at bounding box center [288, 144] width 27 height 9
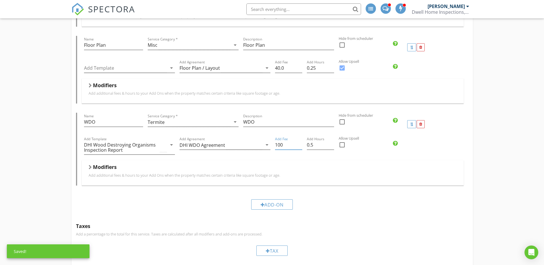
type input "100"
click at [510, 99] on div "Residential Inspection Name Residential Inspection Service Category * Residenti…" at bounding box center [272, 240] width 544 height 890
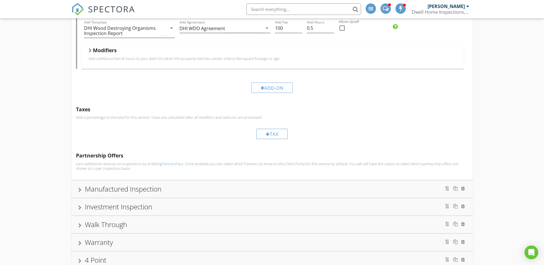
scroll to position [373, 0]
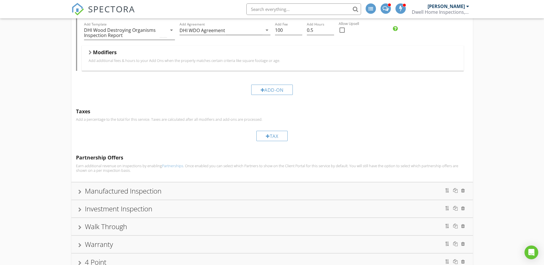
click at [314, 186] on div "Manufactured Inspection" at bounding box center [272, 191] width 388 height 10
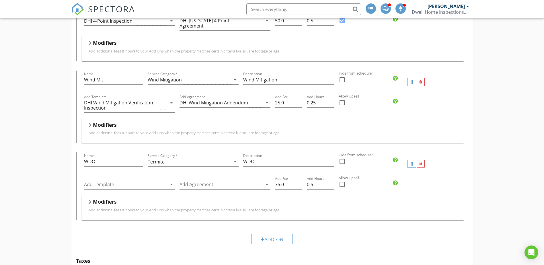
scroll to position [244, 0]
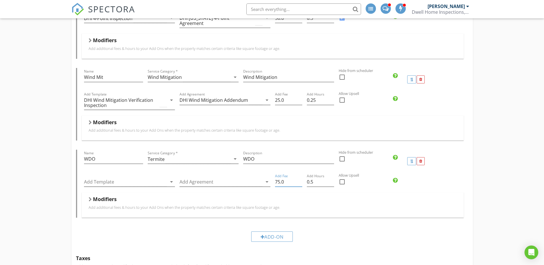
drag, startPoint x: 275, startPoint y: 177, endPoint x: 286, endPoint y: 177, distance: 11.2
click at [286, 177] on input "75.0" at bounding box center [288, 181] width 27 height 9
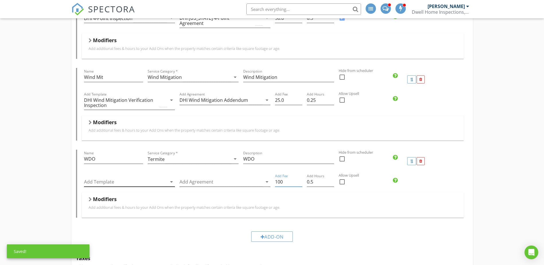
type input "100"
click at [116, 177] on div at bounding box center [125, 181] width 83 height 9
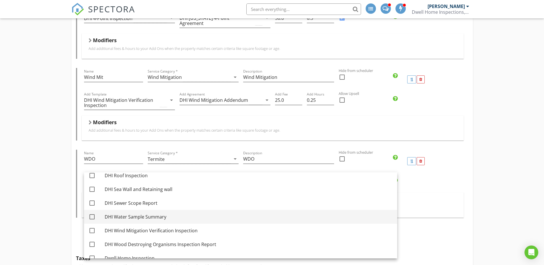
scroll to position [258, 0]
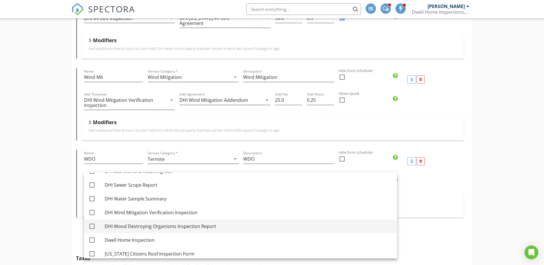
drag, startPoint x: 92, startPoint y: 225, endPoint x: 96, endPoint y: 222, distance: 4.9
click at [92, 226] on div at bounding box center [92, 226] width 10 height 10
checkbox input "true"
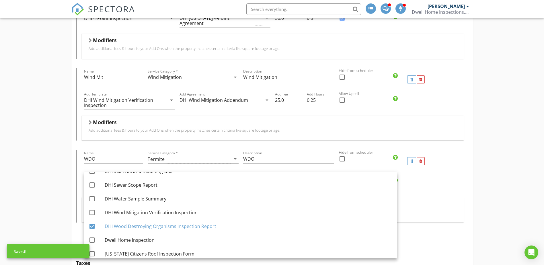
click at [518, 174] on div "Residential Inspection Name Residential Inspection Service Category * Residenti…" at bounding box center [272, 256] width 544 height 895
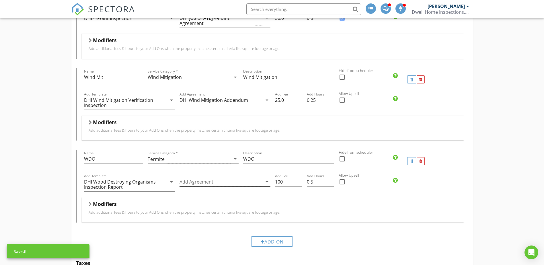
click at [218, 177] on div at bounding box center [220, 181] width 83 height 9
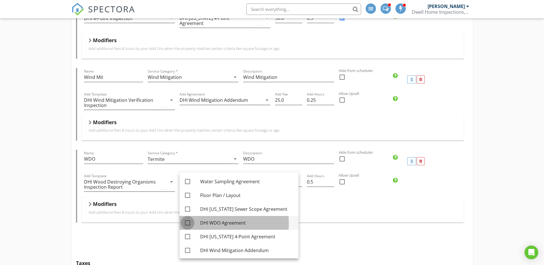
click at [187, 223] on div at bounding box center [188, 223] width 10 height 10
checkbox input "true"
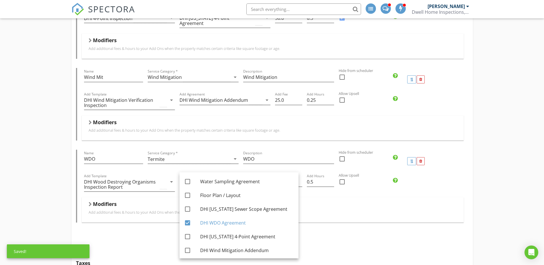
click at [488, 174] on div "Residential Inspection Name Residential Inspection Service Category * Residenti…" at bounding box center [272, 256] width 544 height 895
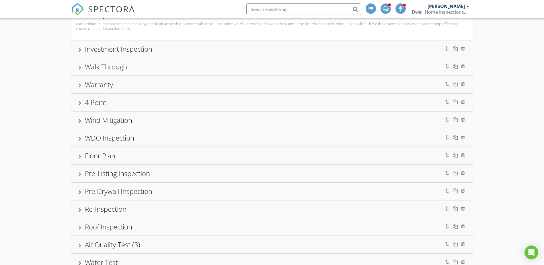
scroll to position [545, 0]
click at [273, 136] on div "WDO Inspection" at bounding box center [272, 137] width 388 height 10
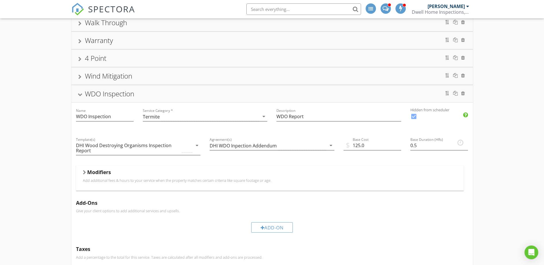
scroll to position [122, 0]
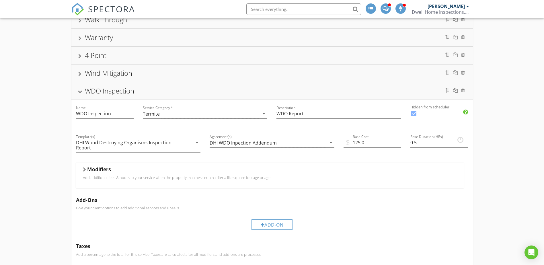
click at [310, 89] on div "WDO Inspection" at bounding box center [272, 91] width 388 height 10
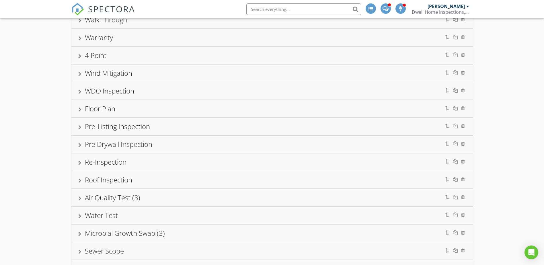
click at [281, 53] on div "4 Point" at bounding box center [272, 55] width 388 height 10
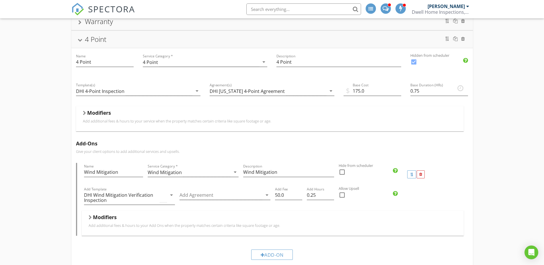
scroll to position [136, 0]
click at [192, 195] on div at bounding box center [220, 196] width 83 height 9
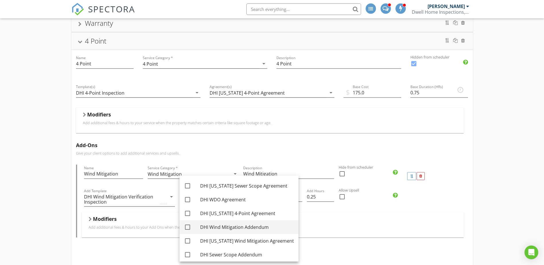
scroll to position [29, 0]
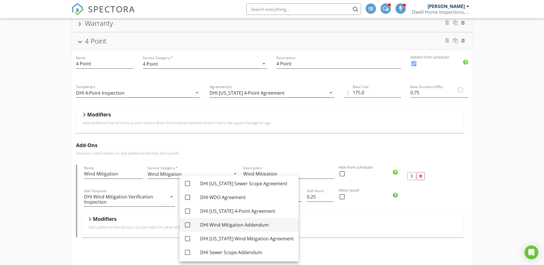
click at [189, 226] on div at bounding box center [188, 225] width 10 height 10
checkbox input "true"
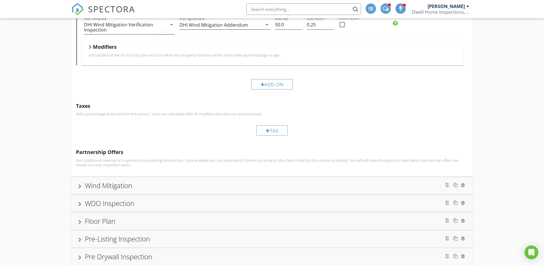
click at [283, 182] on div "Wind Mitigation" at bounding box center [272, 185] width 388 height 10
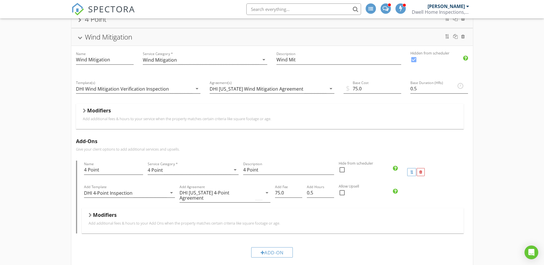
scroll to position [178, 0]
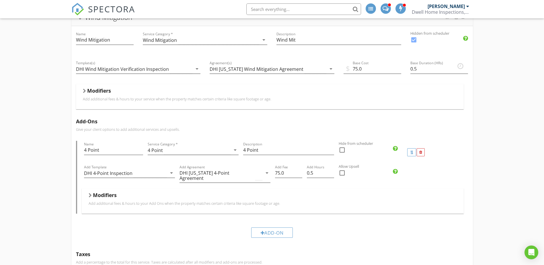
click at [268, 21] on div "Wind Mitigation" at bounding box center [272, 17] width 388 height 10
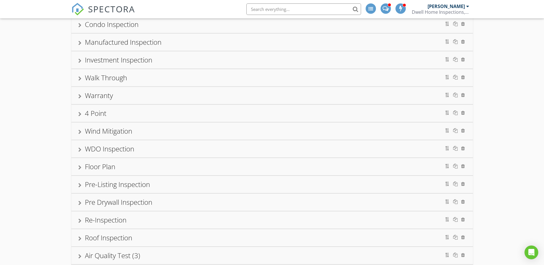
scroll to position [0, 0]
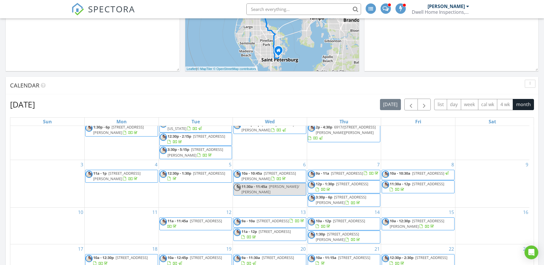
scroll to position [294, 0]
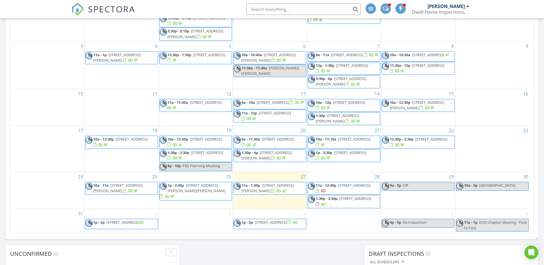
click at [339, 201] on span "[STREET_ADDRESS]" at bounding box center [355, 198] width 32 height 5
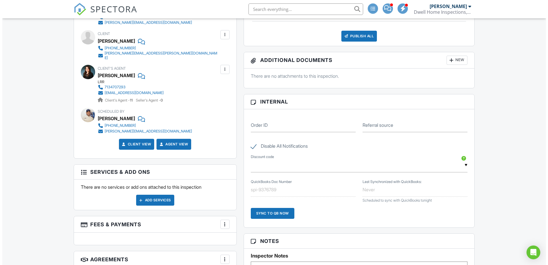
scroll to position [315, 0]
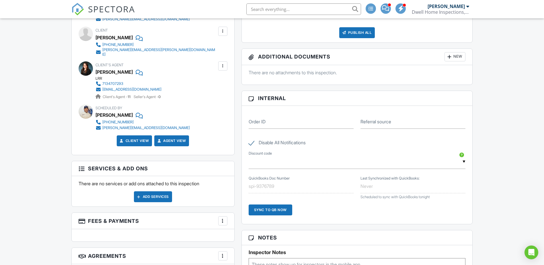
click at [150, 194] on div "Add Services" at bounding box center [153, 196] width 38 height 11
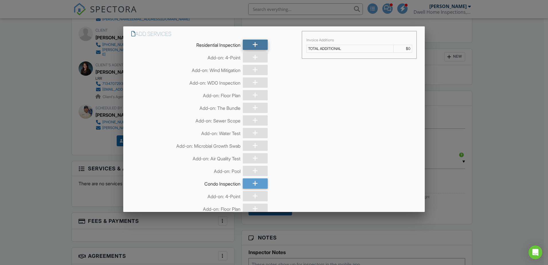
click at [245, 44] on div at bounding box center [255, 45] width 25 height 10
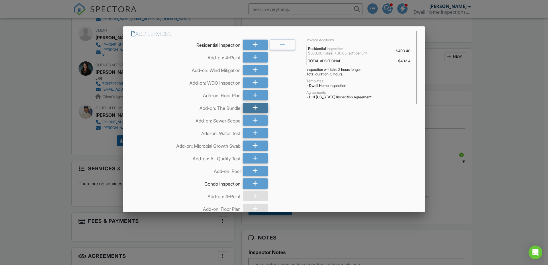
click at [245, 108] on div at bounding box center [255, 108] width 25 height 10
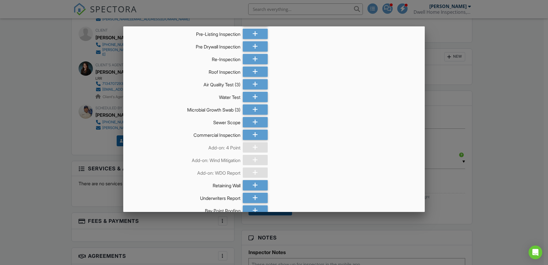
scroll to position [396, 0]
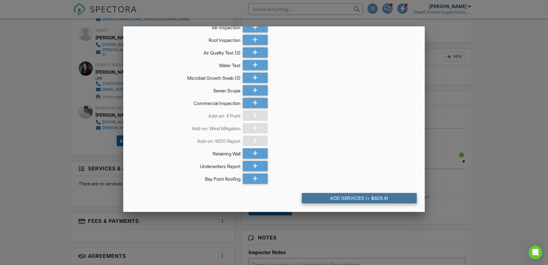
click at [357, 198] on div "Add Services (+ $628.4)" at bounding box center [359, 198] width 115 height 10
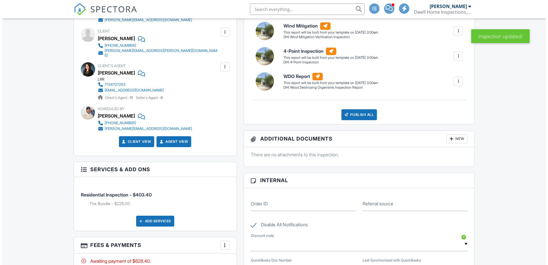
scroll to position [337, 0]
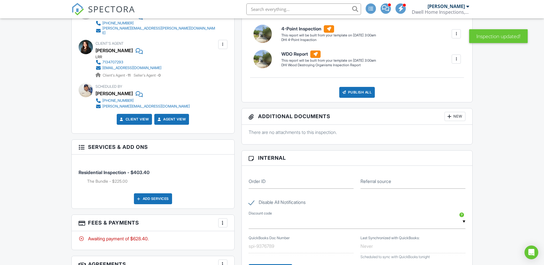
click at [223, 222] on div at bounding box center [223, 223] width 6 height 6
click at [229, 184] on div at bounding box center [227, 185] width 6 height 6
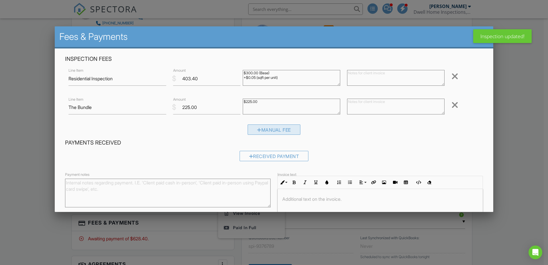
click at [259, 133] on div "Manual Fee" at bounding box center [274, 129] width 53 height 10
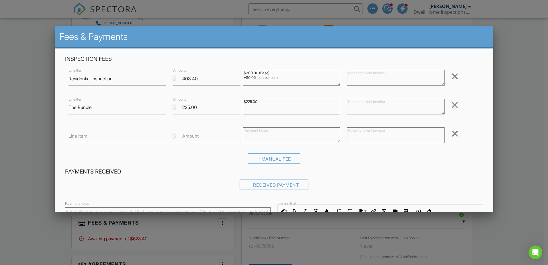
click at [124, 128] on div "Line Item $ Amount Remove" at bounding box center [274, 135] width 418 height 23
click at [124, 132] on input "Line Item" at bounding box center [117, 136] width 97 height 14
type input "Discount"
click at [185, 136] on input "-10.34" at bounding box center [206, 136] width 67 height 14
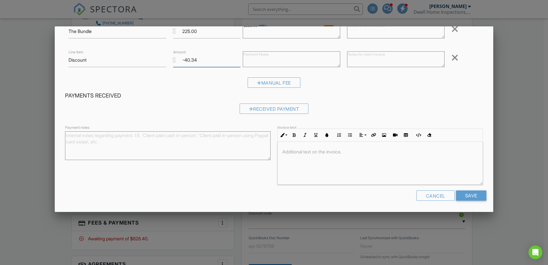
scroll to position [0, 0]
type input "-40.34"
click at [462, 197] on input "Save" at bounding box center [471, 195] width 30 height 10
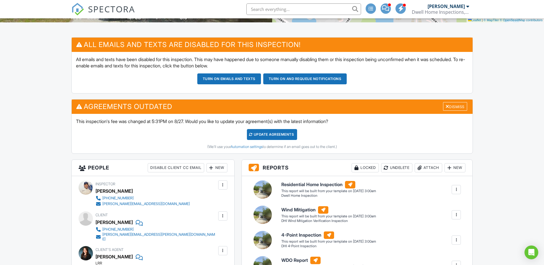
scroll to position [129, 0]
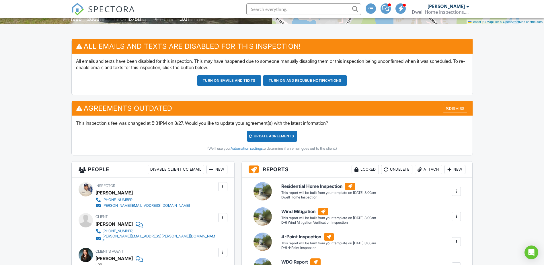
click at [260, 136] on div "Update Agreements" at bounding box center [272, 136] width 50 height 11
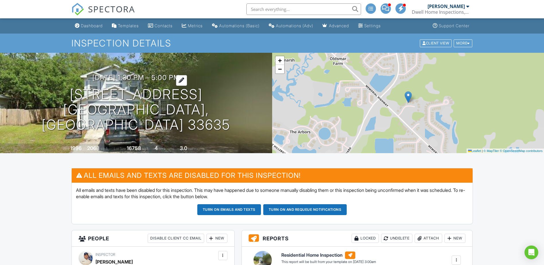
click at [149, 81] on h3 "[DATE] 1:30 pm - 5:00 pm" at bounding box center [135, 78] width 87 height 8
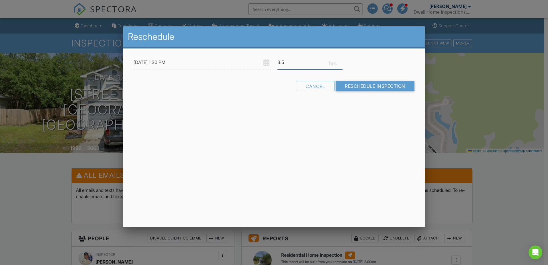
drag, startPoint x: 290, startPoint y: 61, endPoint x: 276, endPoint y: 61, distance: 14.1
click at [276, 61] on div "3.5" at bounding box center [310, 62] width 72 height 14
type input "3"
click at [369, 83] on input "Reschedule Inspection" at bounding box center [375, 86] width 79 height 10
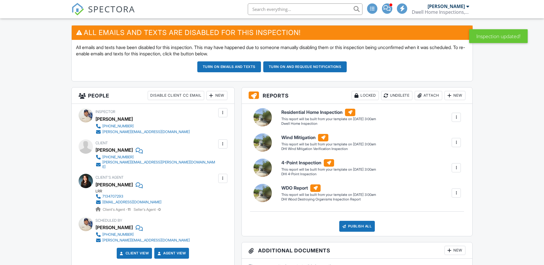
scroll to position [108, 0]
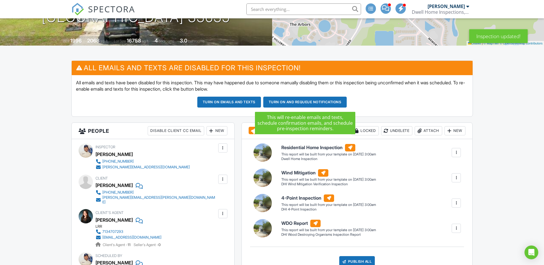
click at [289, 102] on button "Turn on and Requeue Notifications" at bounding box center [305, 102] width 84 height 11
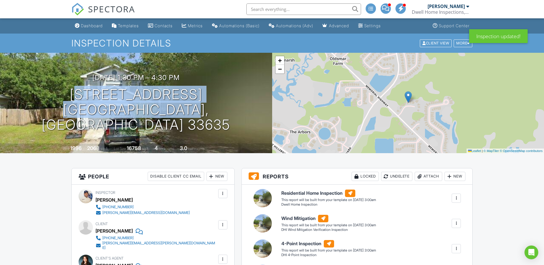
drag, startPoint x: 216, startPoint y: 132, endPoint x: 36, endPoint y: 105, distance: 181.8
click at [36, 105] on div "08/28/2025 1:30 pm - 4:30 pm 8110 Pond Shadow Ln Tampa, FL 33635 Built 1996 206…" at bounding box center [136, 103] width 272 height 100
drag, startPoint x: 36, startPoint y: 105, endPoint x: 122, endPoint y: 103, distance: 85.8
copy h1 "8110 Pond Shadow Ln Tampa, FL 33635"
click at [124, 11] on span "SPECTORA" at bounding box center [111, 9] width 47 height 12
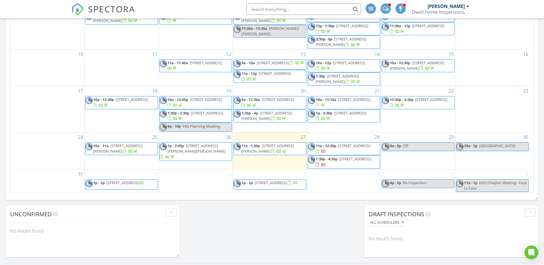
scroll to position [337, 0]
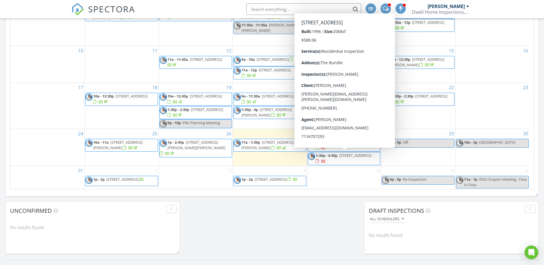
click at [339, 158] on span "[STREET_ADDRESS]" at bounding box center [355, 155] width 32 height 5
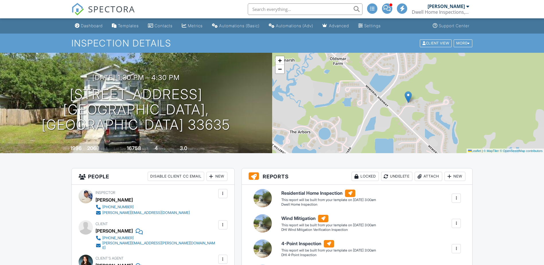
click at [119, 7] on span "SPECTORA" at bounding box center [111, 9] width 47 height 12
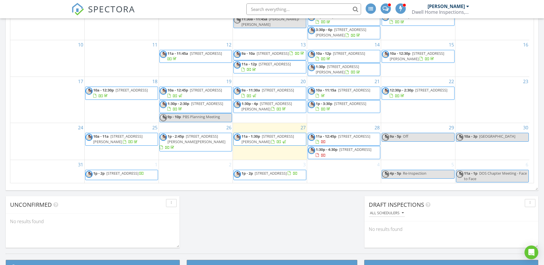
scroll to position [344, 0]
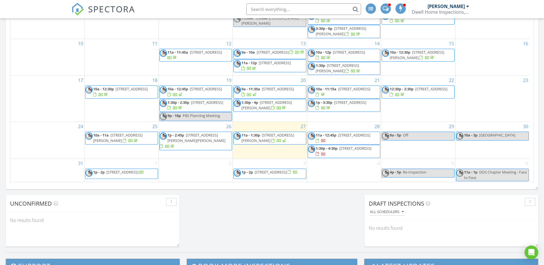
click at [338, 138] on span "[STREET_ADDRESS]" at bounding box center [354, 134] width 32 height 5
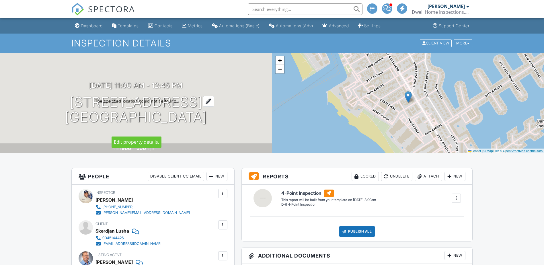
click at [87, 97] on h1 "505 67th ave St. Petersburg beach , Fl 33706" at bounding box center [136, 110] width 142 height 30
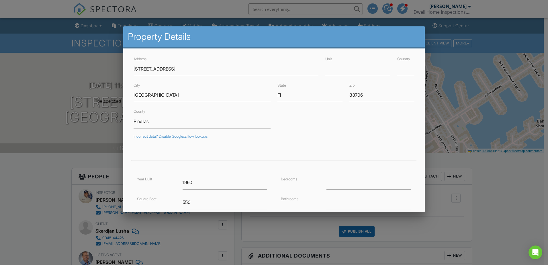
click at [495, 189] on div at bounding box center [274, 136] width 548 height 331
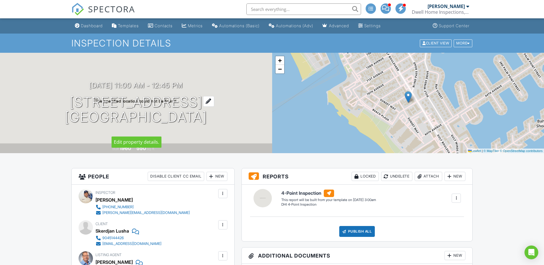
drag, startPoint x: 191, startPoint y: 138, endPoint x: 89, endPoint y: 97, distance: 110.2
click at [89, 97] on div "08/28/2025 11:00 am - 12:45 pm 505 67th ave St. Petersburg beach , Fl 33706 Bui…" at bounding box center [136, 103] width 272 height 100
drag, startPoint x: 89, startPoint y: 97, endPoint x: 145, endPoint y: 101, distance: 56.4
copy h1 "505 67th ave St. Petersburg beach , Fl 33706"
click at [103, 8] on span "SPECTORA" at bounding box center [111, 9] width 47 height 12
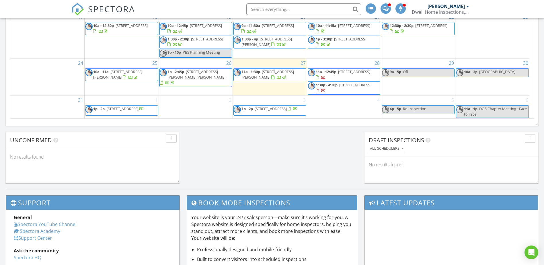
scroll to position [401, 0]
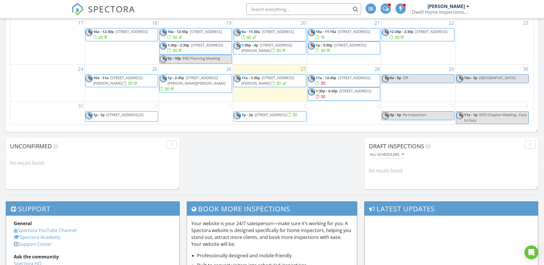
click at [121, 11] on span "SPECTORA" at bounding box center [111, 9] width 47 height 12
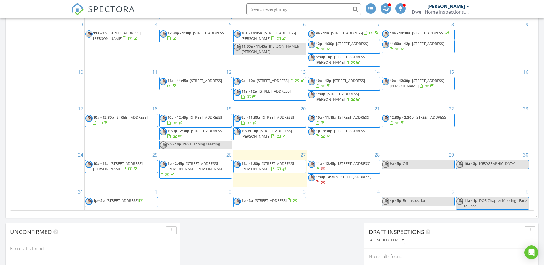
scroll to position [315, 0]
